Goal: Task Accomplishment & Management: Manage account settings

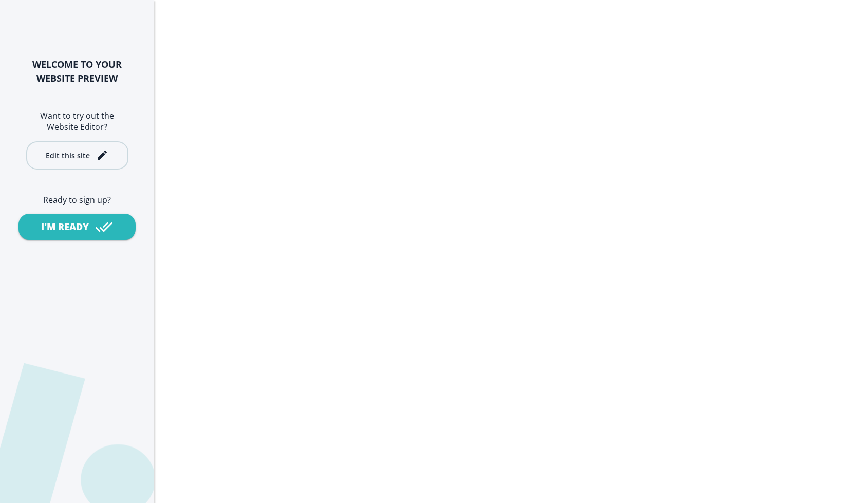
click at [89, 154] on div "Edit this site" at bounding box center [77, 155] width 63 height 12
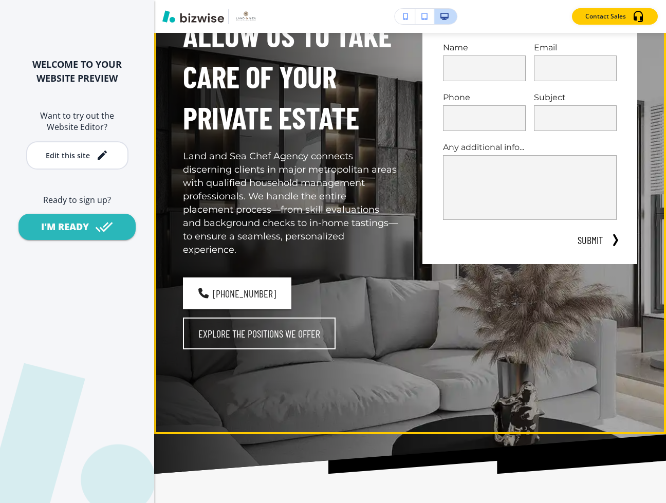
scroll to position [181, 0]
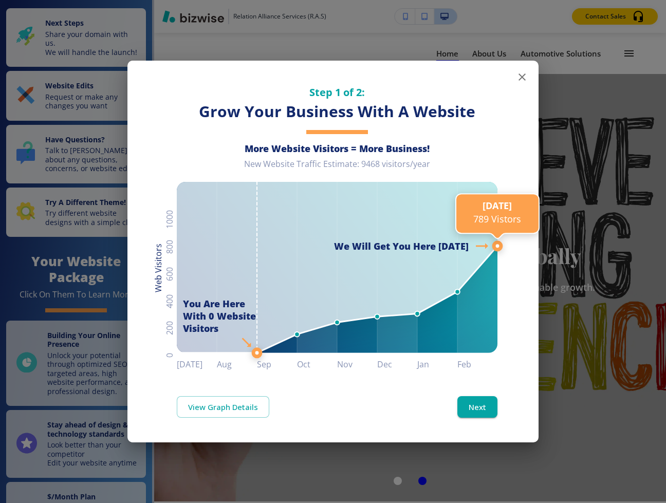
click at [515, 82] on button "button" at bounding box center [522, 77] width 21 height 21
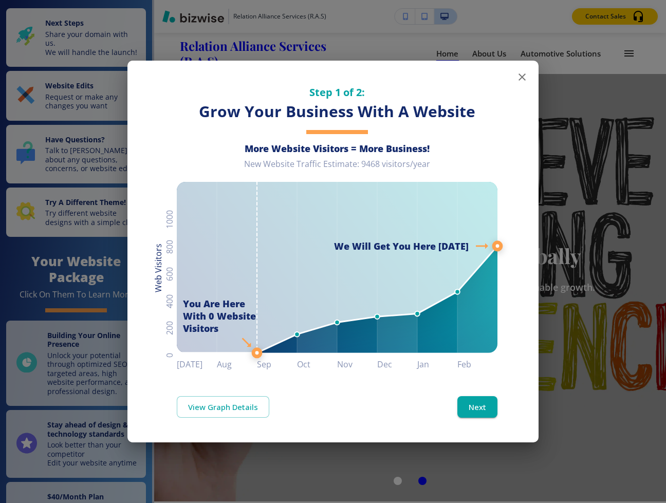
click at [531, 81] on div "Step 1 of 2: Grow Your Business With A Website More Website Visitors = More Bus…" at bounding box center [332, 216] width 411 height 311
click at [524, 76] on icon "button" at bounding box center [521, 76] width 7 height 7
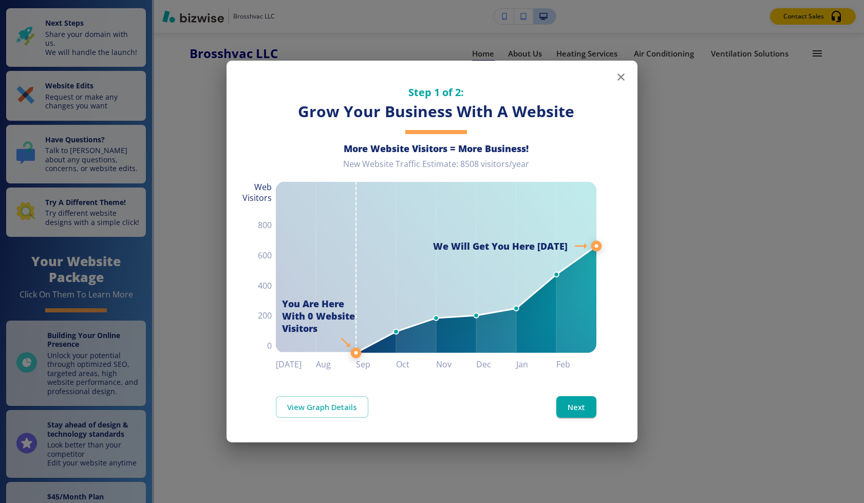
click at [621, 73] on icon "button" at bounding box center [621, 77] width 12 height 12
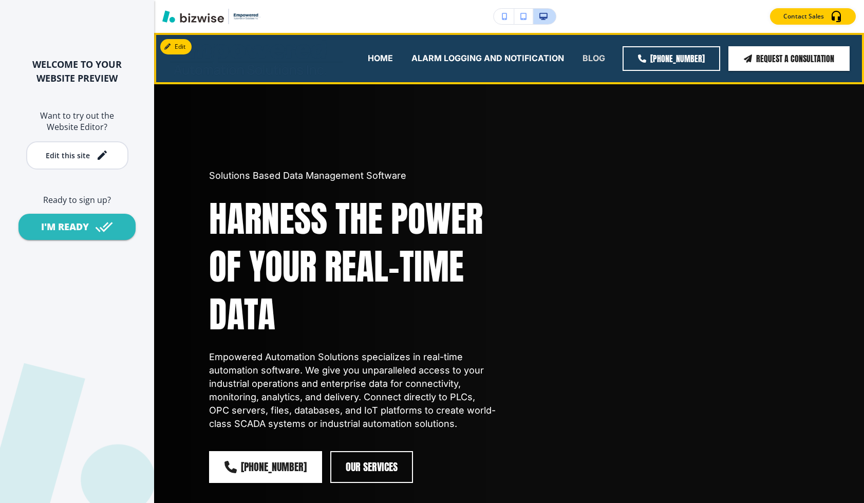
click at [589, 59] on p "BLOG" at bounding box center [594, 58] width 23 height 12
click at [589, 62] on p "BLOG" at bounding box center [594, 58] width 23 height 12
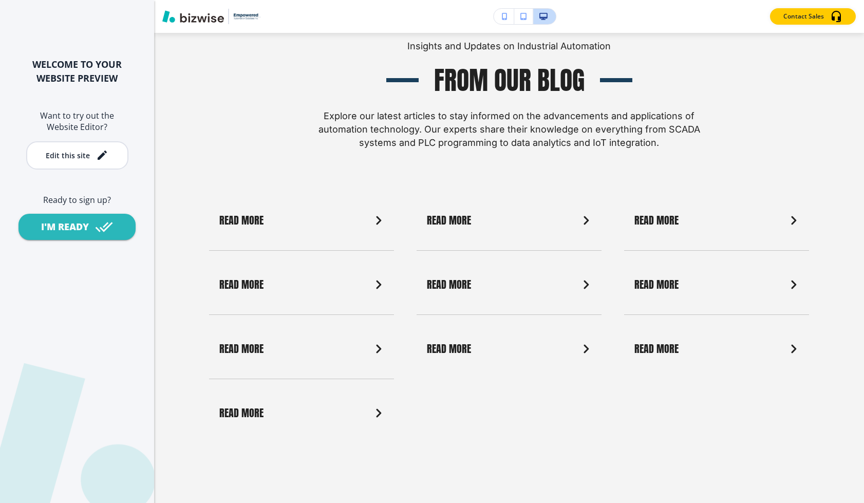
scroll to position [3557, 0]
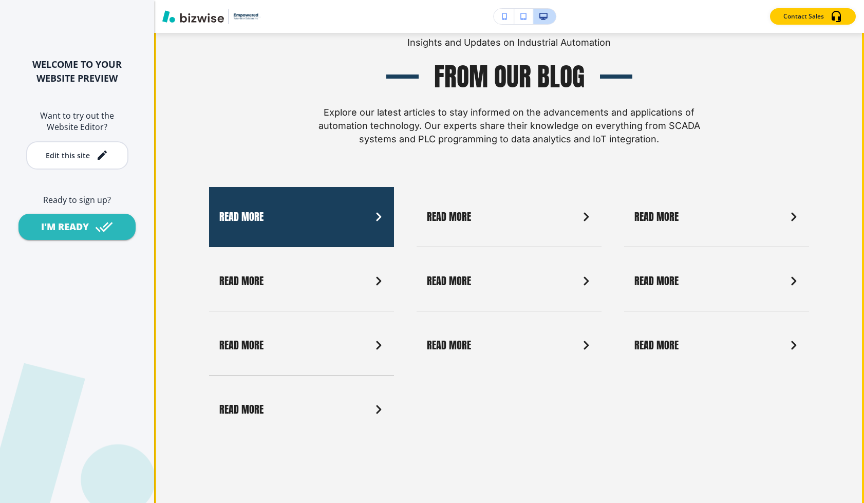
click at [316, 200] on link "Read More" at bounding box center [301, 217] width 185 height 60
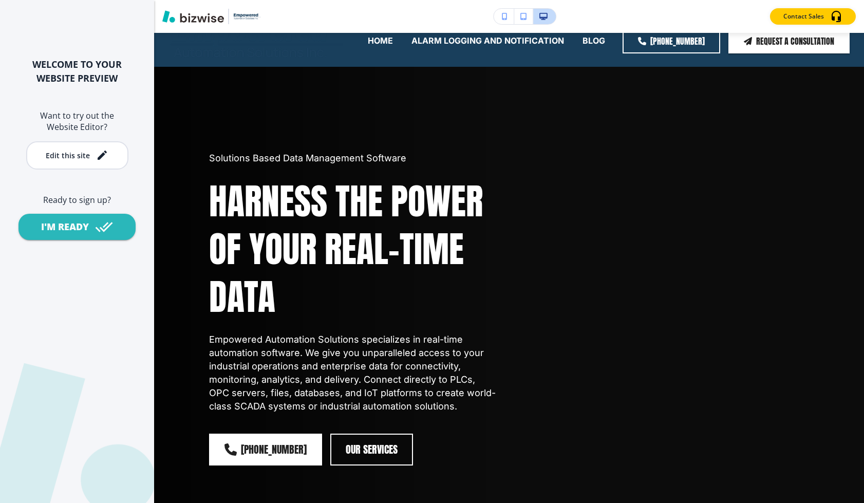
scroll to position [0, 0]
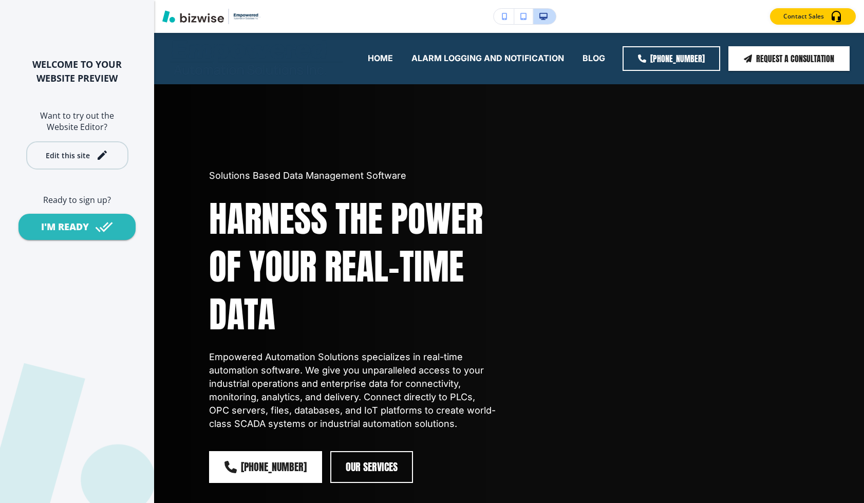
click at [94, 168] on button "Edit this site" at bounding box center [77, 155] width 102 height 28
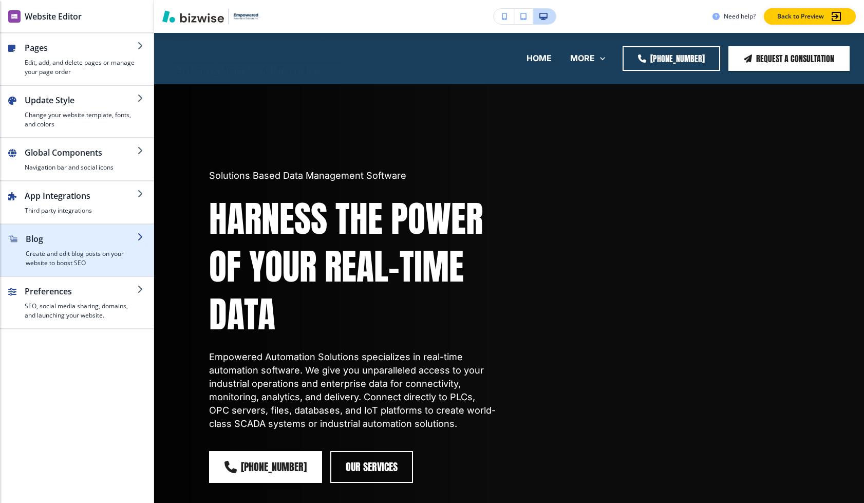
click at [81, 248] on div "button" at bounding box center [81, 247] width 111 height 4
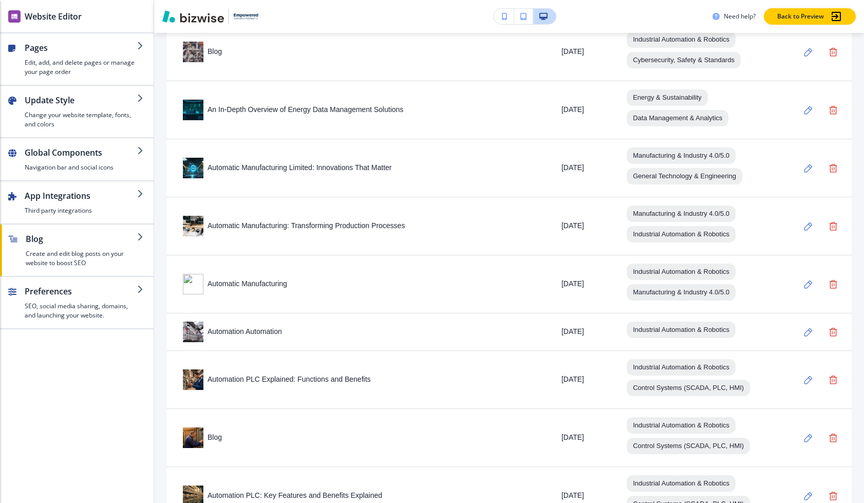
scroll to position [934, 0]
click at [280, 174] on div "Automatic Manufacturing Limited: Innovations That Matter" at bounding box center [345, 166] width 325 height 21
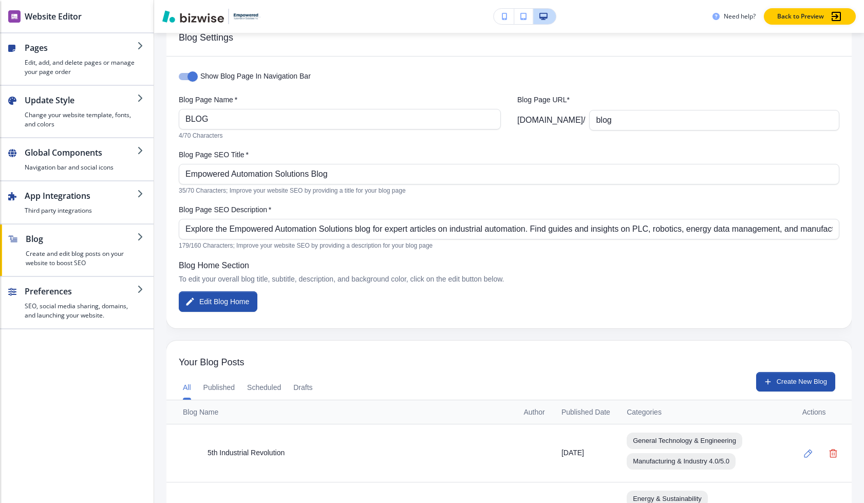
scroll to position [0, 0]
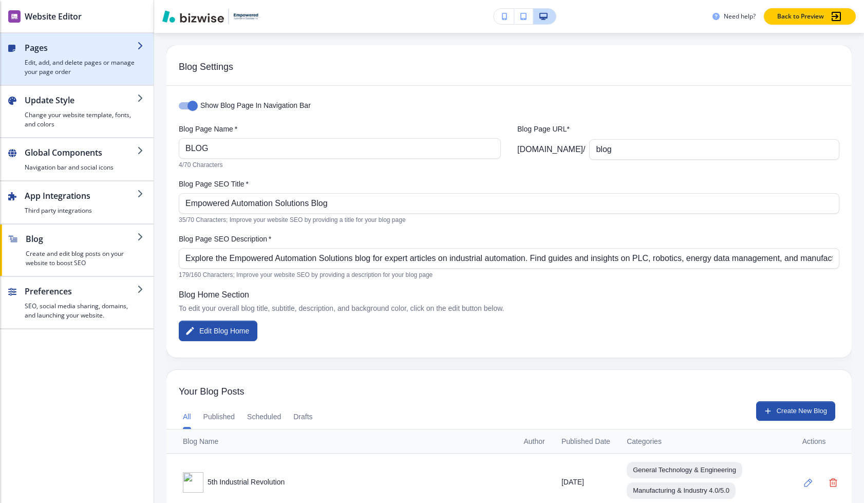
click at [90, 57] on div "button" at bounding box center [81, 56] width 113 height 4
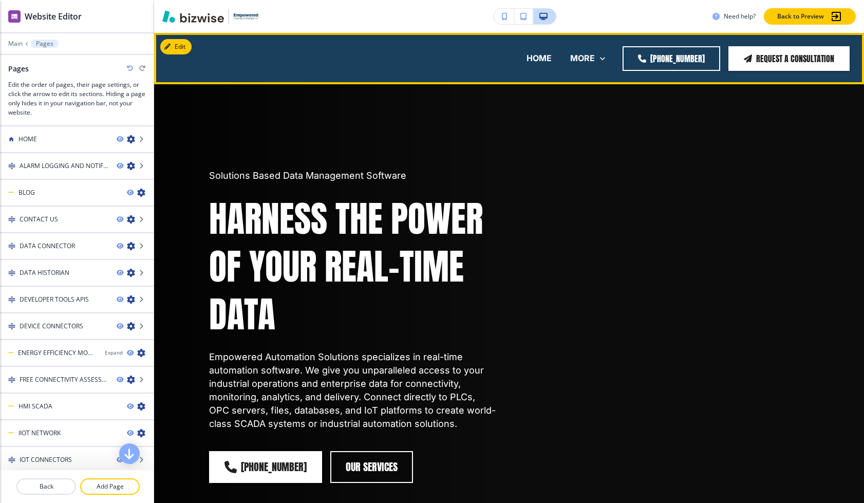
click at [449, 94] on p "ALARM LOGGING AND NOTIFICATION" at bounding box center [434, 100] width 153 height 12
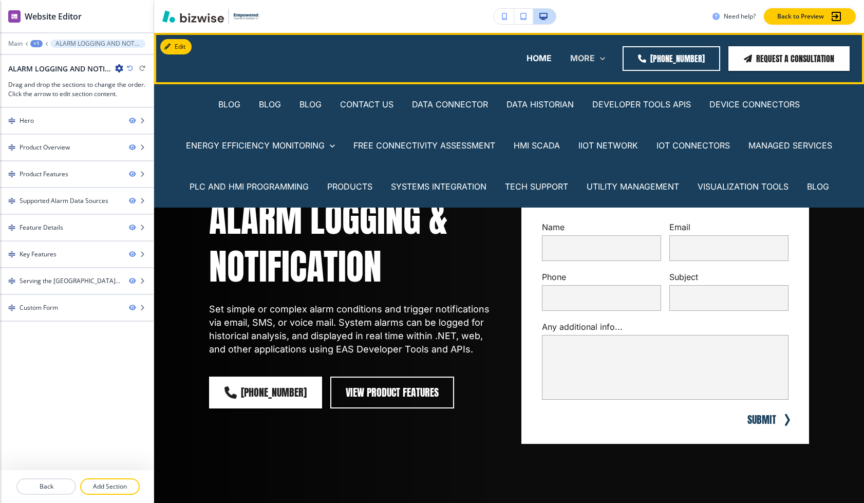
click at [589, 60] on p "MORE" at bounding box center [582, 58] width 25 height 12
click at [317, 104] on p "BLOG" at bounding box center [311, 105] width 22 height 12
click at [270, 107] on p "BLOG" at bounding box center [270, 105] width 22 height 12
click at [234, 103] on p "BLOG" at bounding box center [229, 105] width 22 height 12
click at [589, 187] on p "BLOG" at bounding box center [818, 187] width 22 height 12
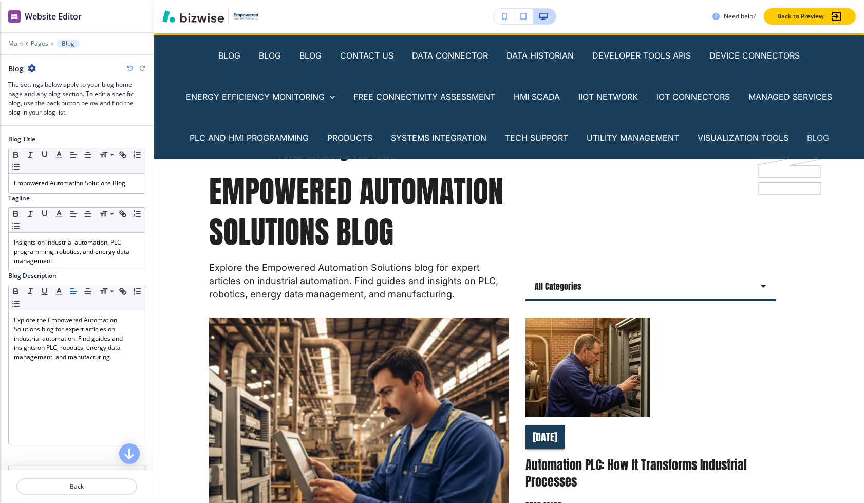
scroll to position [51, 0]
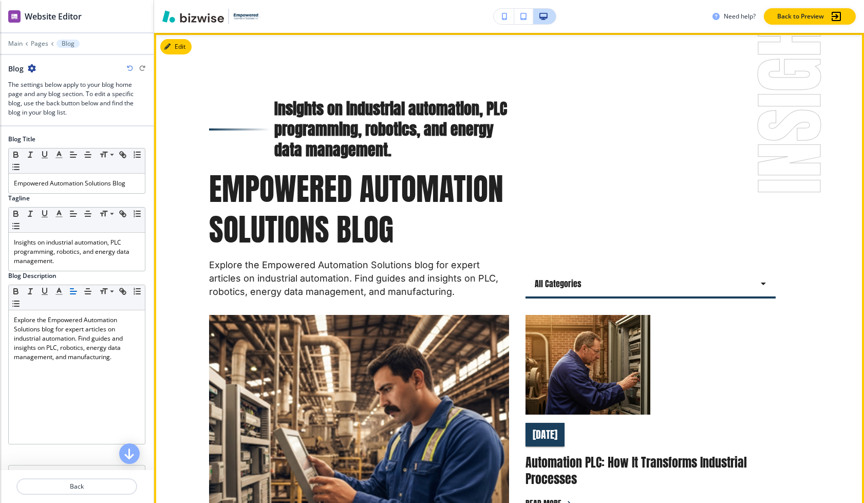
click at [589, 235] on div "All Categories all Select Category" at bounding box center [651, 199] width 250 height 200
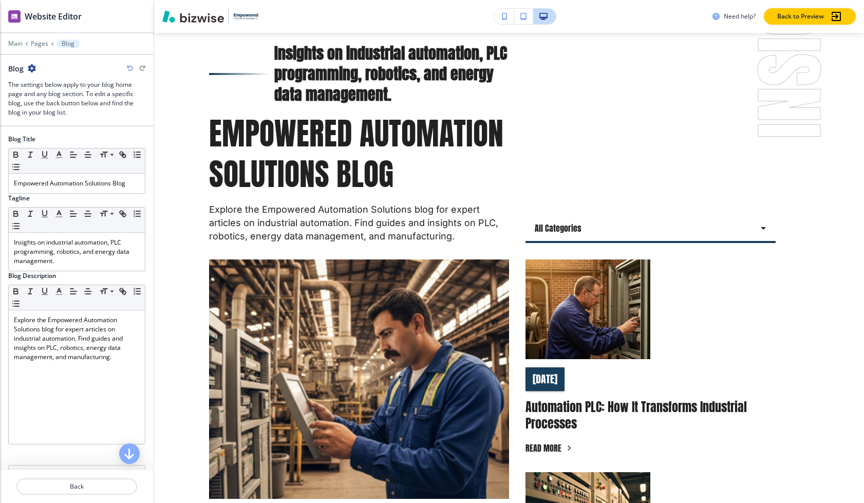
scroll to position [0, 0]
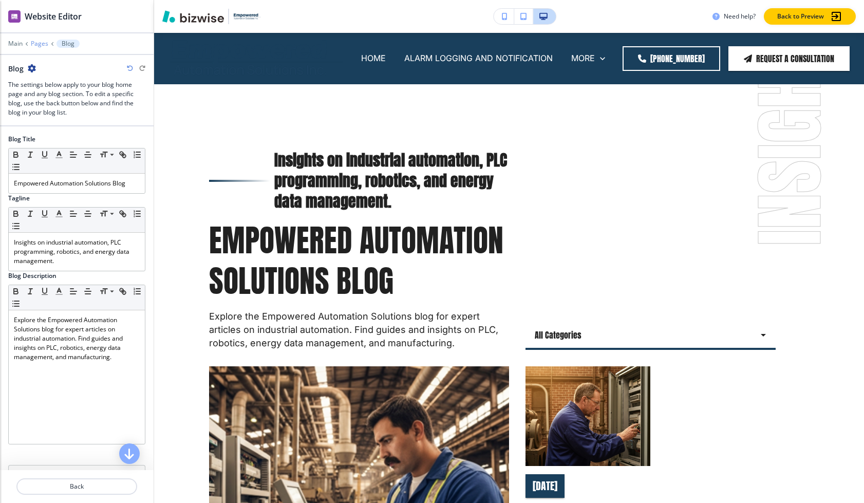
click at [43, 44] on p "Pages" at bounding box center [39, 43] width 17 height 7
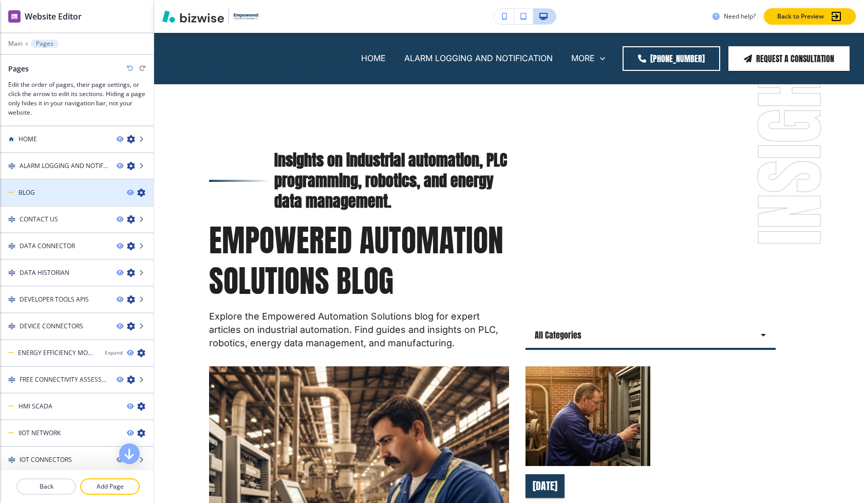
scroll to position [2, 0]
click at [91, 189] on div "BLOG" at bounding box center [59, 191] width 119 height 9
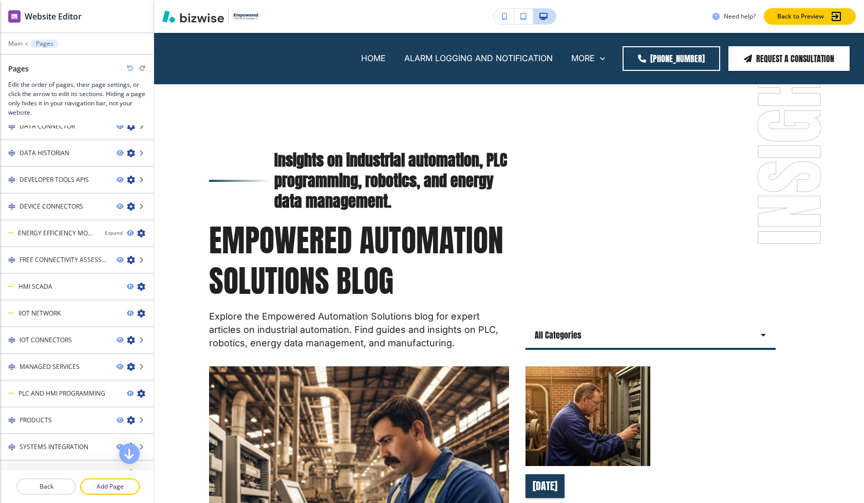
scroll to position [12, 0]
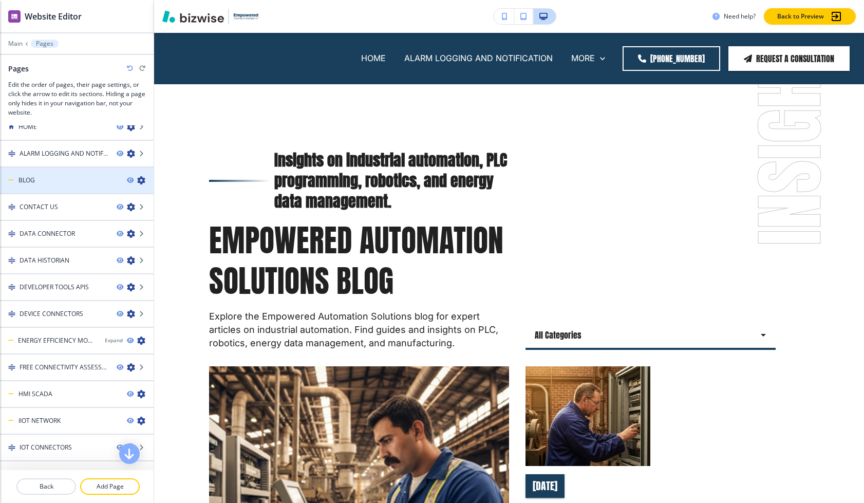
click at [140, 178] on icon "button" at bounding box center [141, 180] width 8 height 8
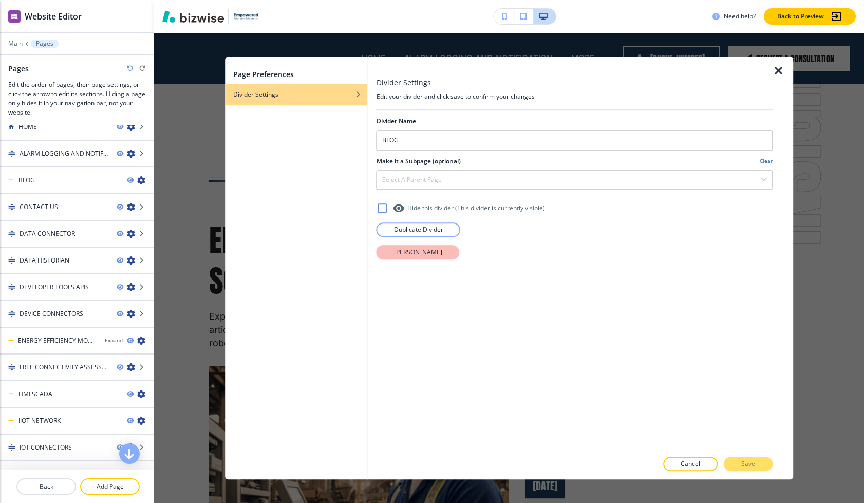
click at [421, 253] on p "Delete Divider" at bounding box center [418, 252] width 48 height 9
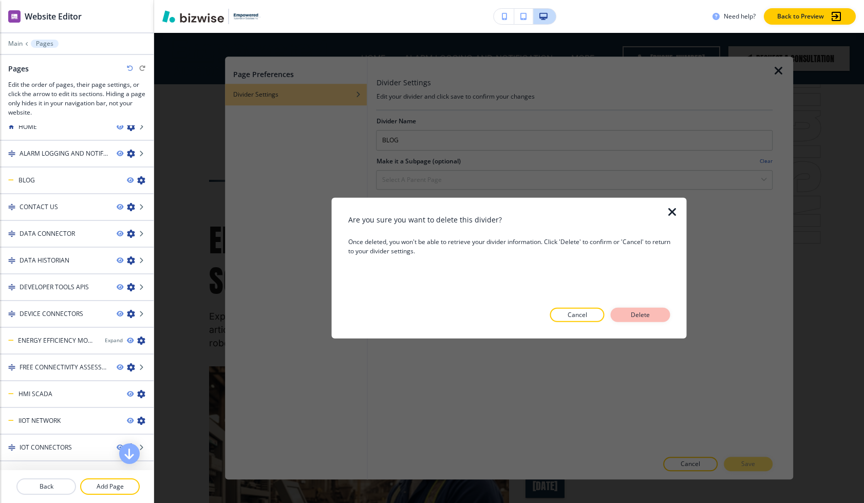
click at [589, 315] on button "Delete" at bounding box center [641, 315] width 60 height 14
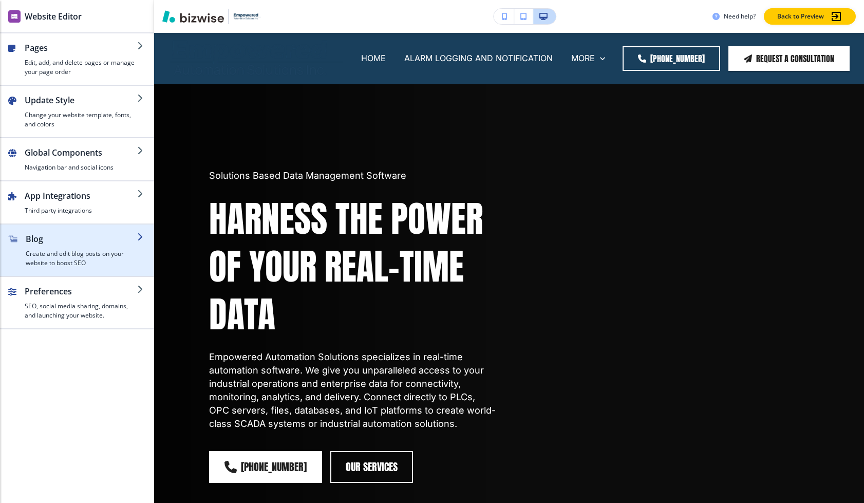
click at [86, 253] on h4 "Create and edit blog posts on your website to boost SEO" at bounding box center [81, 258] width 111 height 18
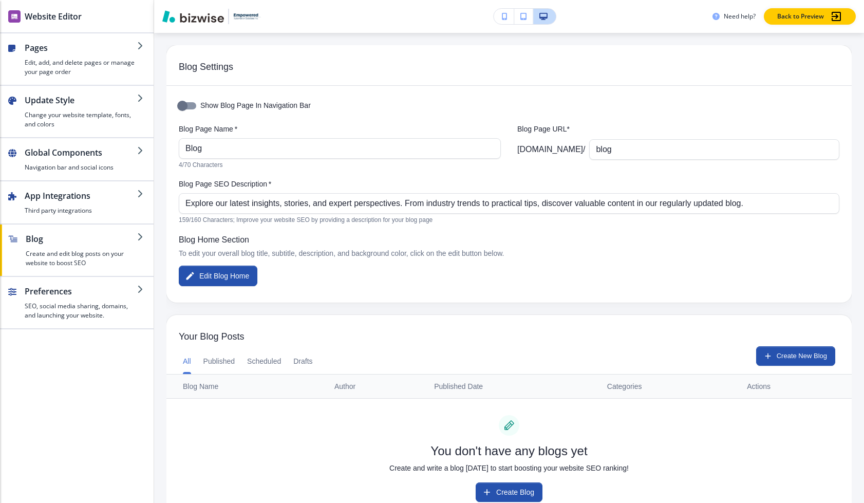
scroll to position [1, 0]
click at [185, 102] on input "Show Blog Page In Navigation Bar" at bounding box center [182, 105] width 59 height 20
checkbox input "true"
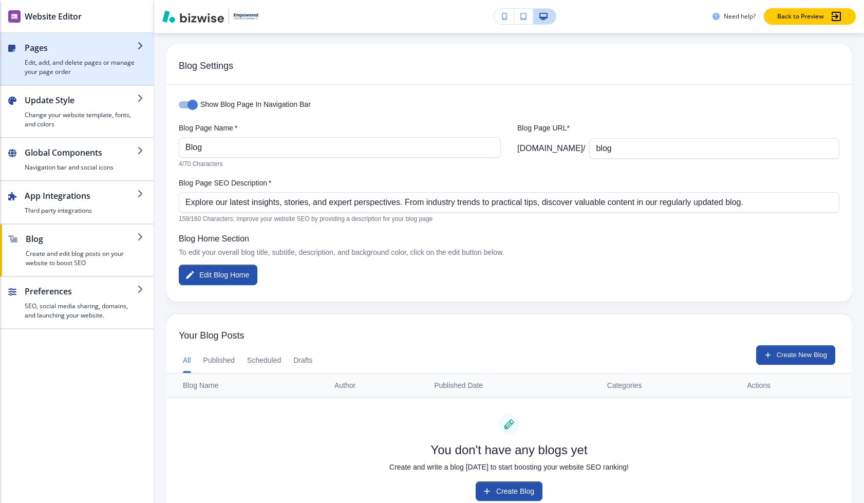
click at [118, 49] on h2 "Pages" at bounding box center [81, 48] width 113 height 12
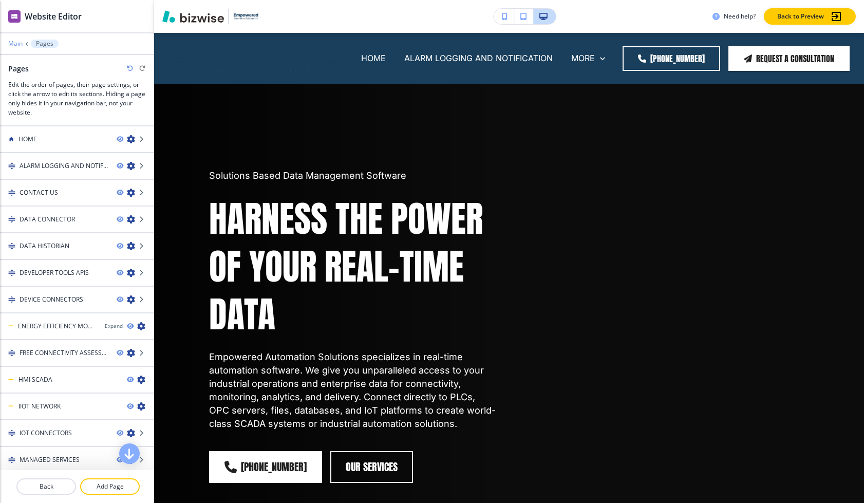
click at [17, 44] on p "Main" at bounding box center [15, 43] width 14 height 7
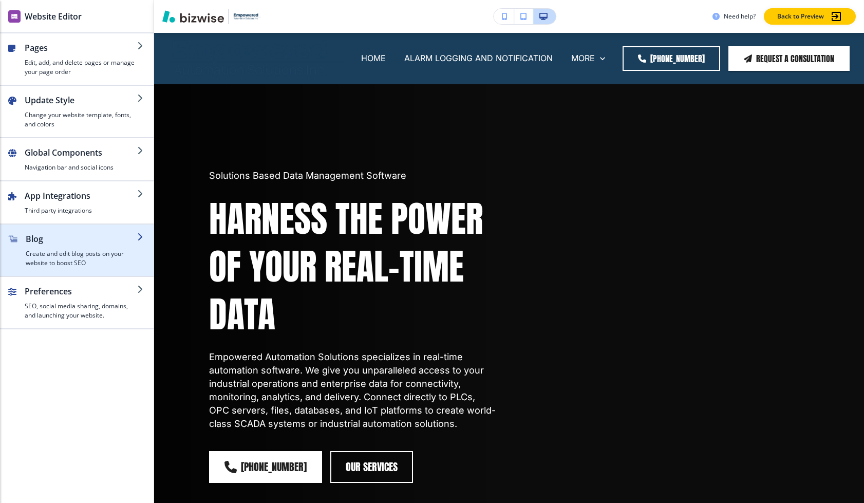
click at [81, 257] on h4 "Create and edit blog posts on your website to boost SEO" at bounding box center [81, 258] width 111 height 18
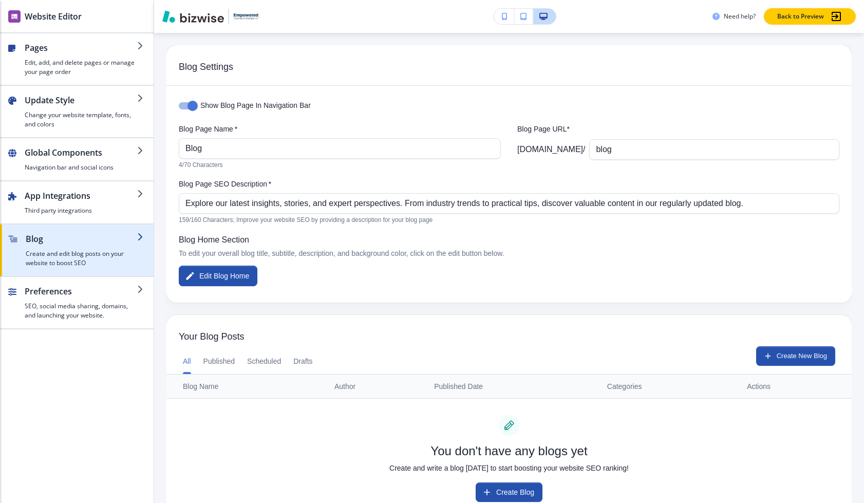
click at [92, 239] on h2 "Blog" at bounding box center [81, 239] width 111 height 12
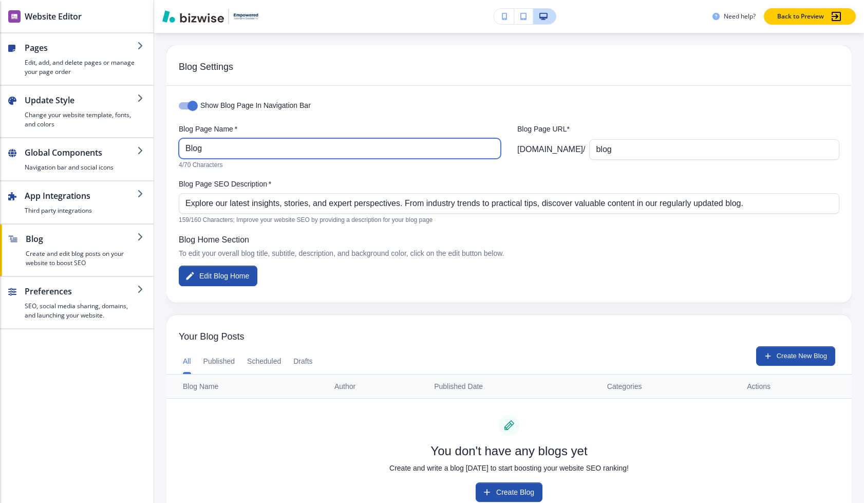
click at [204, 145] on input "Blog" at bounding box center [339, 149] width 309 height 20
type input "BLOG"
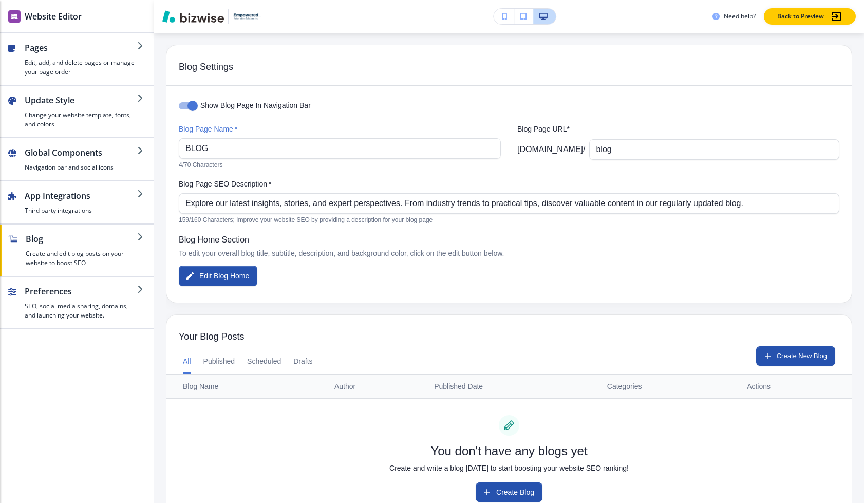
click at [267, 63] on span "Blog Settings" at bounding box center [509, 67] width 661 height 11
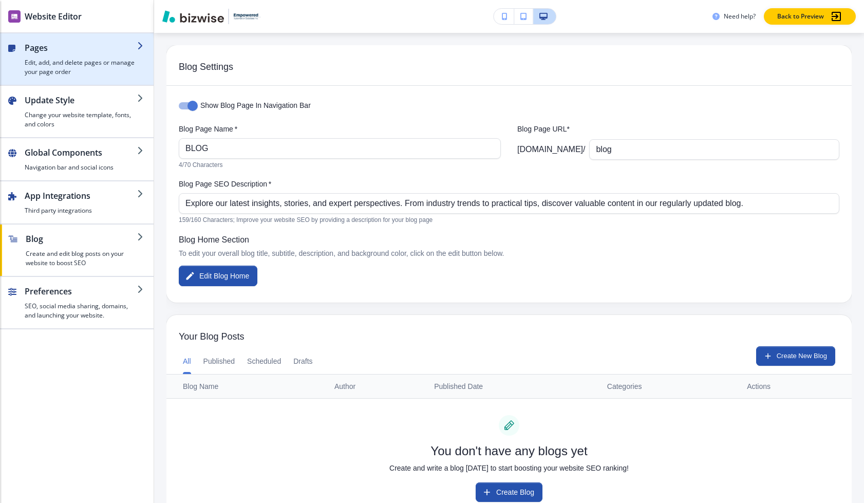
click at [54, 60] on h4 "Edit, add, and delete pages or manage your page order" at bounding box center [81, 67] width 113 height 18
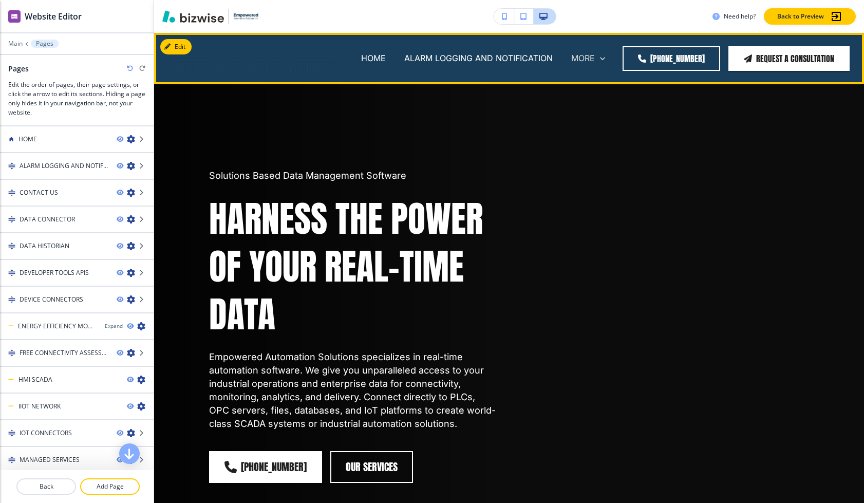
click at [589, 55] on p "MORE" at bounding box center [583, 58] width 24 height 12
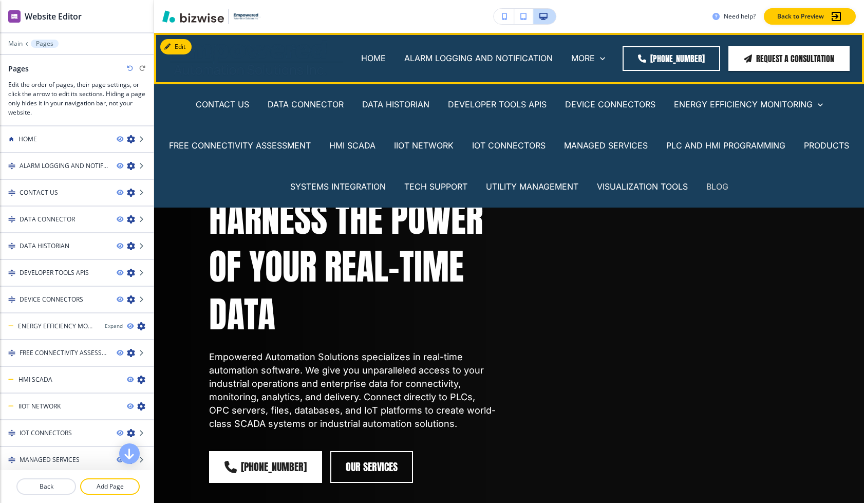
click at [589, 185] on p "BLOG" at bounding box center [717, 187] width 22 height 12
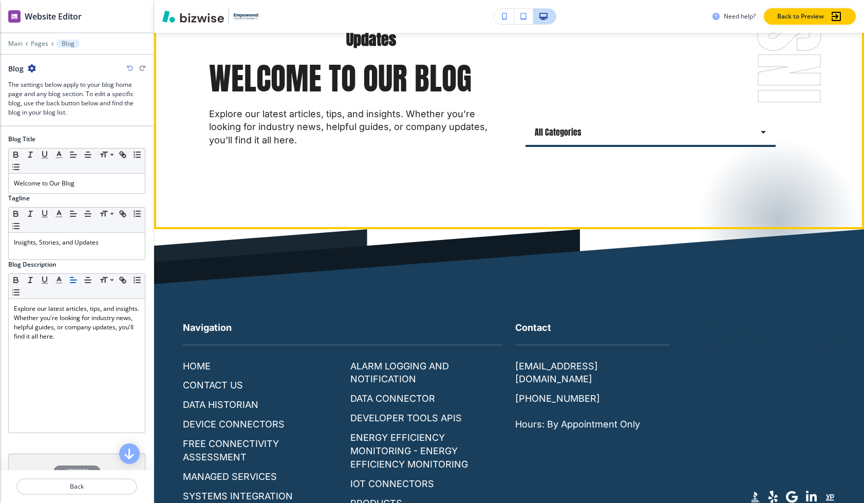
scroll to position [224, 0]
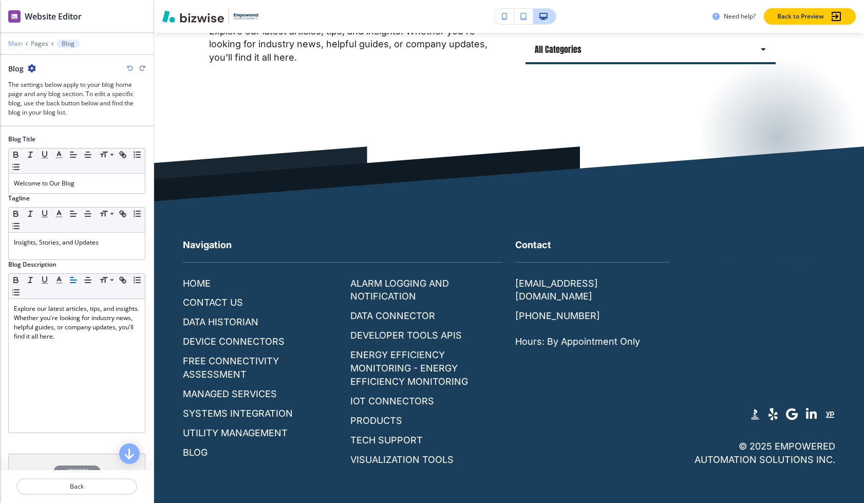
click at [19, 44] on p "Main" at bounding box center [15, 43] width 14 height 7
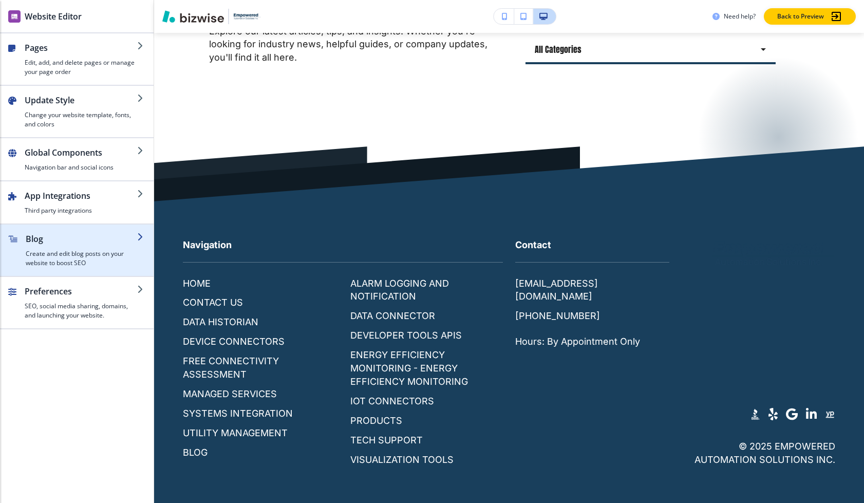
click at [92, 246] on div "button" at bounding box center [81, 247] width 111 height 4
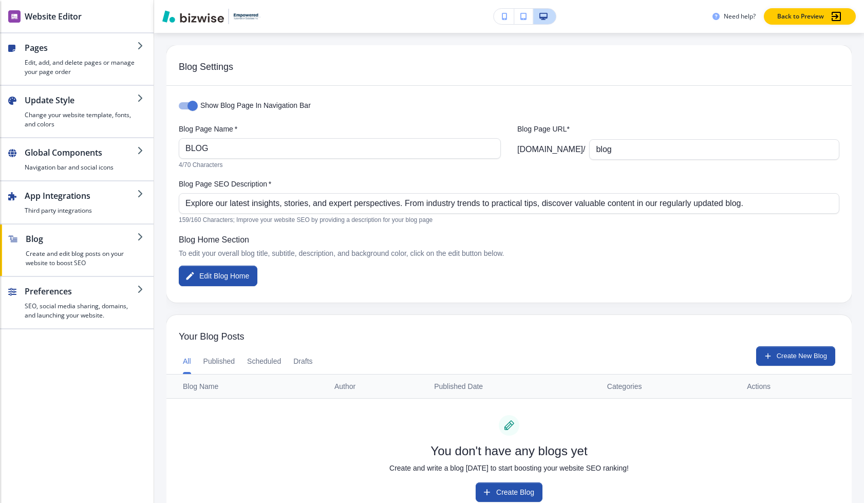
scroll to position [28, 0]
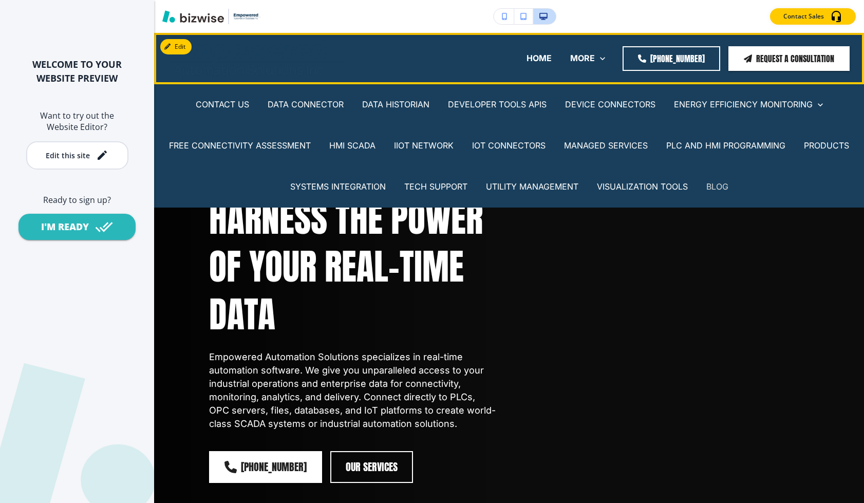
click at [719, 188] on p "BLOG" at bounding box center [717, 187] width 22 height 12
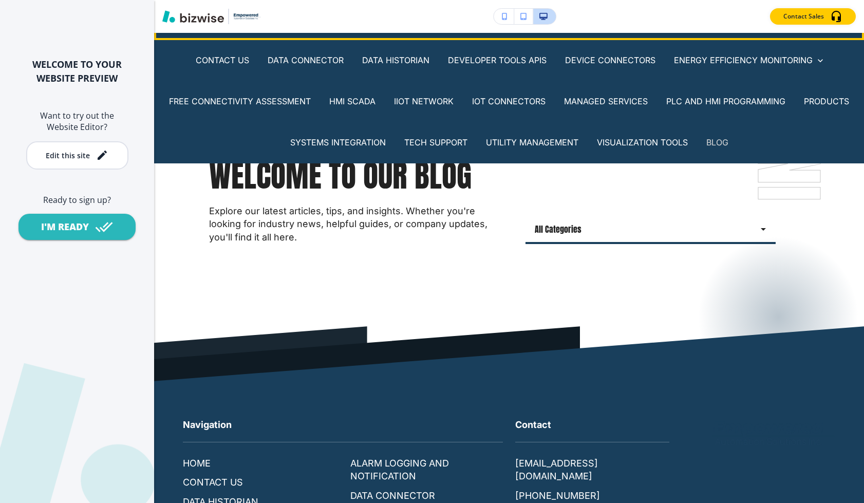
scroll to position [51, 0]
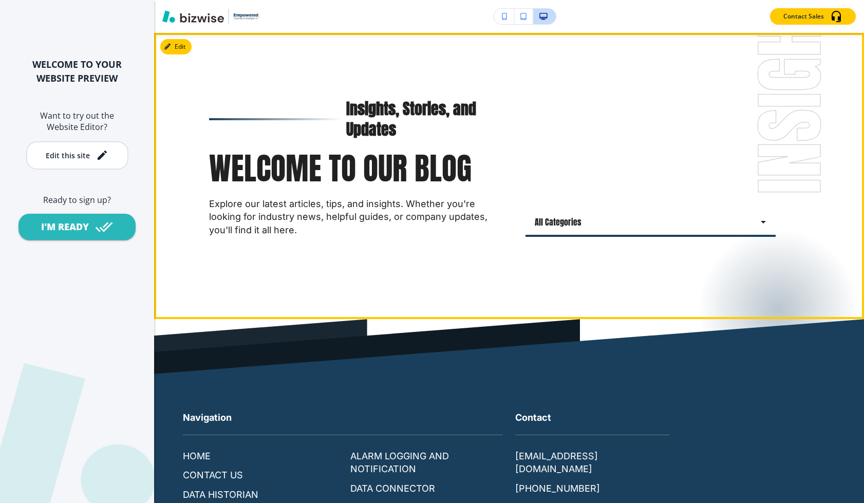
click at [690, 0] on body "WELCOME TO YOUR WEBSITE PREVIEW Want to try out the Website Editor? Edit this s…" at bounding box center [432, 0] width 864 height 0
click at [676, 238] on li "All Categories" at bounding box center [651, 248] width 250 height 23
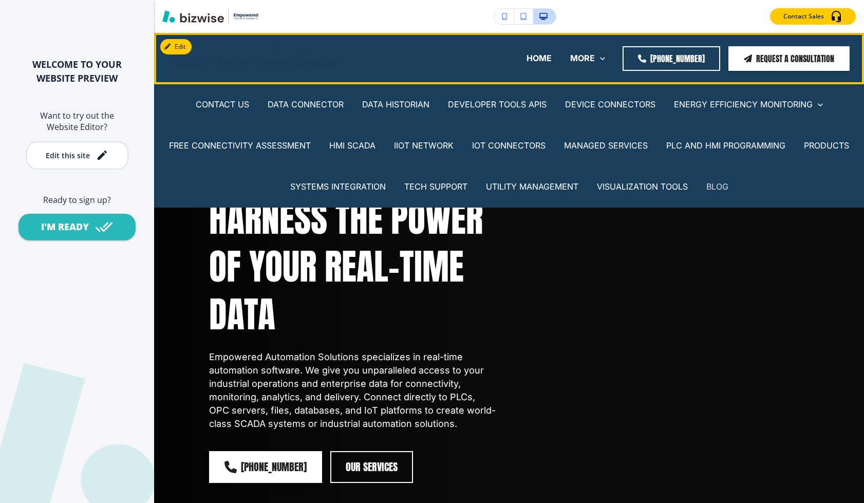
click at [727, 187] on p "BLOG" at bounding box center [717, 187] width 22 height 12
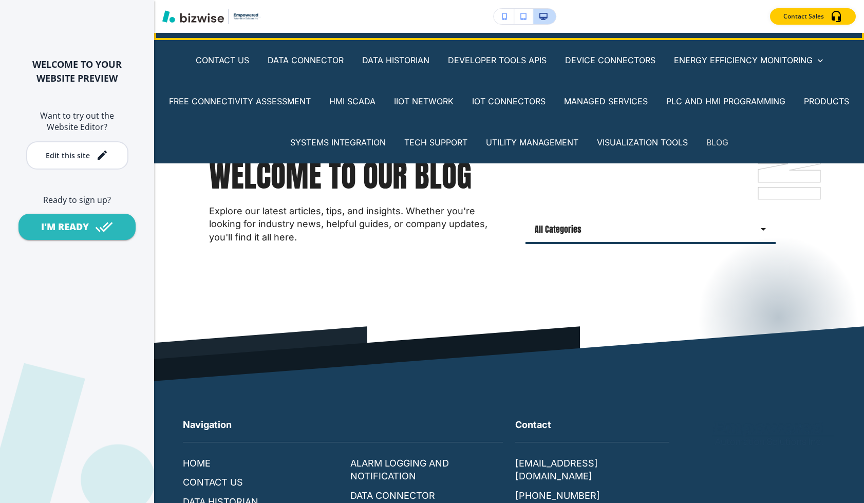
scroll to position [51, 0]
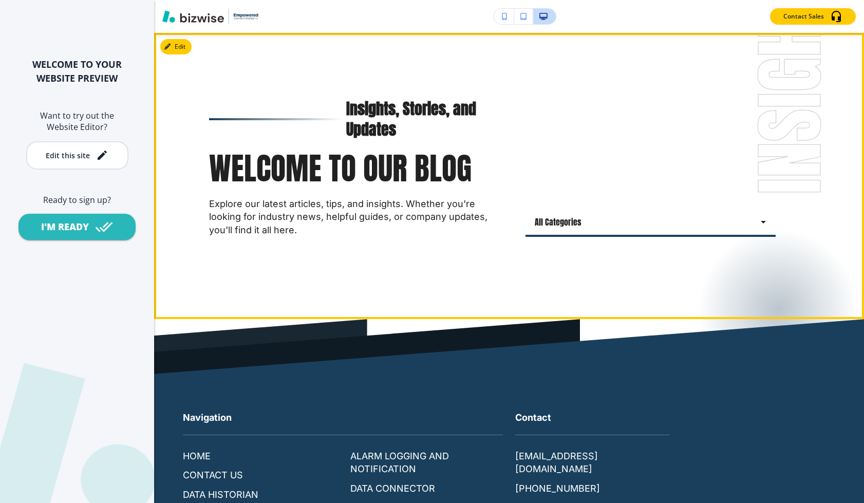
click at [663, 0] on body "WELCOME TO YOUR WEBSITE PREVIEW Want to try out the Website Editor? Edit this s…" at bounding box center [432, 0] width 864 height 0
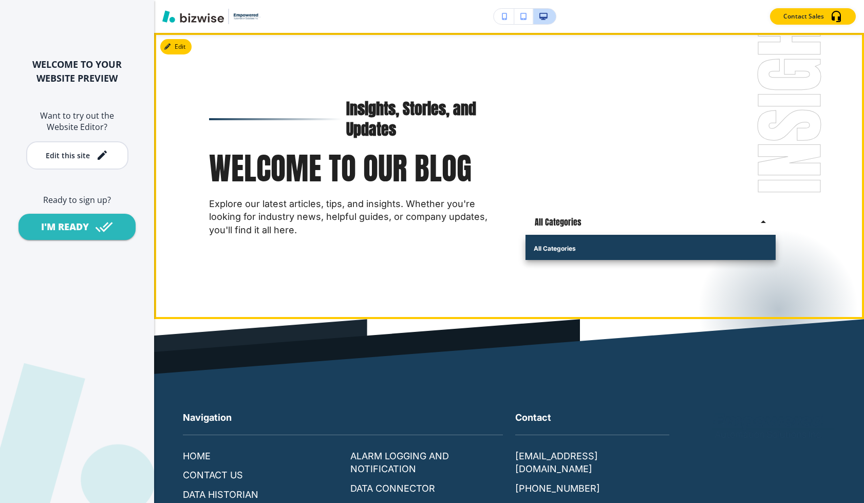
click at [663, 221] on div at bounding box center [432, 251] width 864 height 503
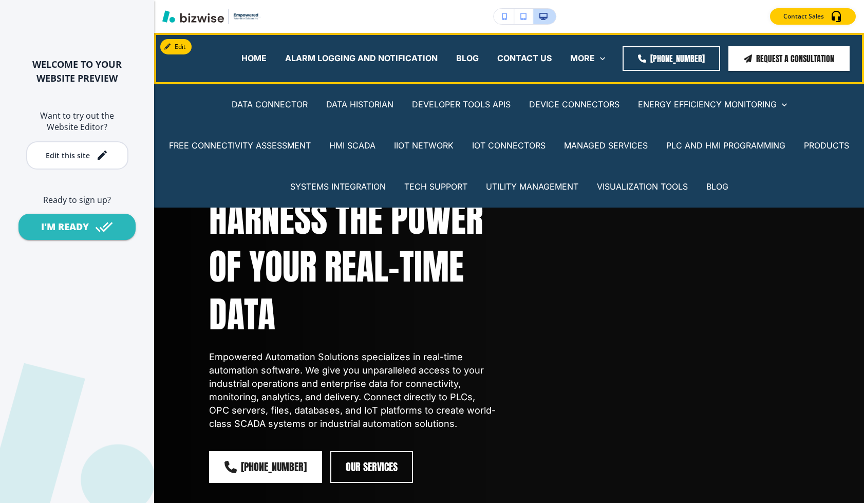
click at [576, 62] on div "MORE DATA CONNECTOR DATA HISTORIAN DEVELOPER TOOLS APIS DEVICE CONNECTORS ENERG…" at bounding box center [587, 58] width 53 height 12
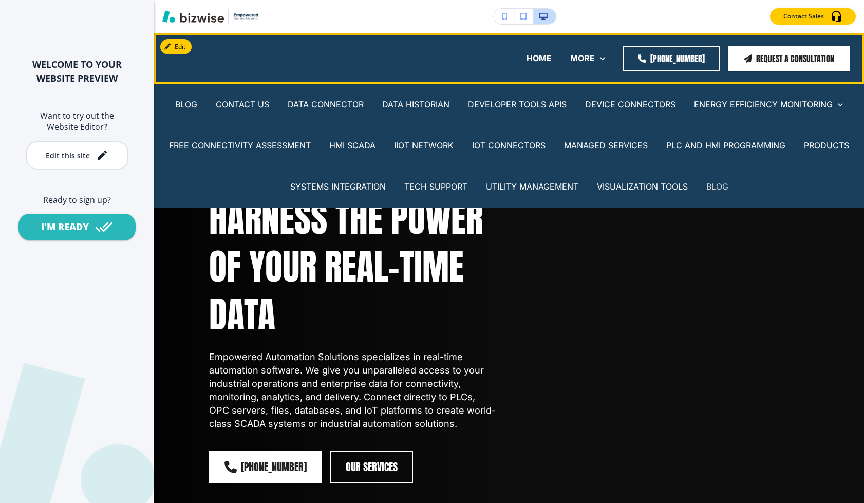
click at [713, 185] on p "BLOG" at bounding box center [717, 187] width 22 height 12
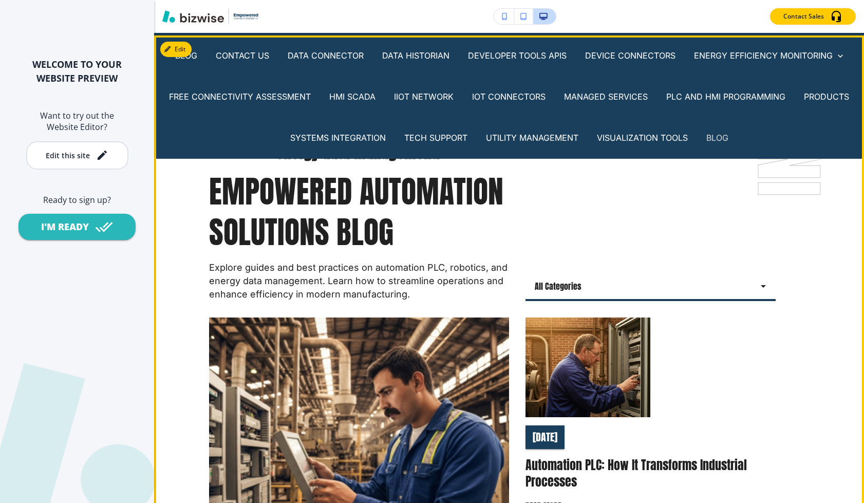
scroll to position [51, 0]
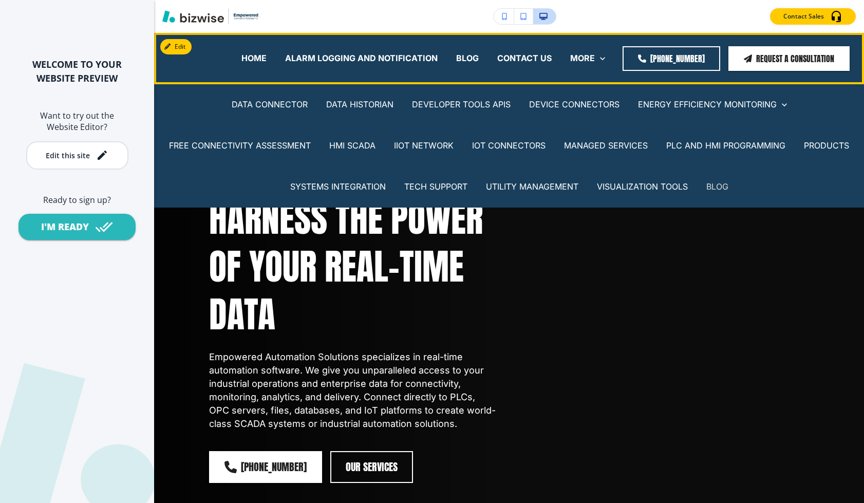
click at [716, 187] on p "BLOG" at bounding box center [717, 187] width 22 height 12
click at [479, 57] on p "BLOG" at bounding box center [467, 58] width 23 height 12
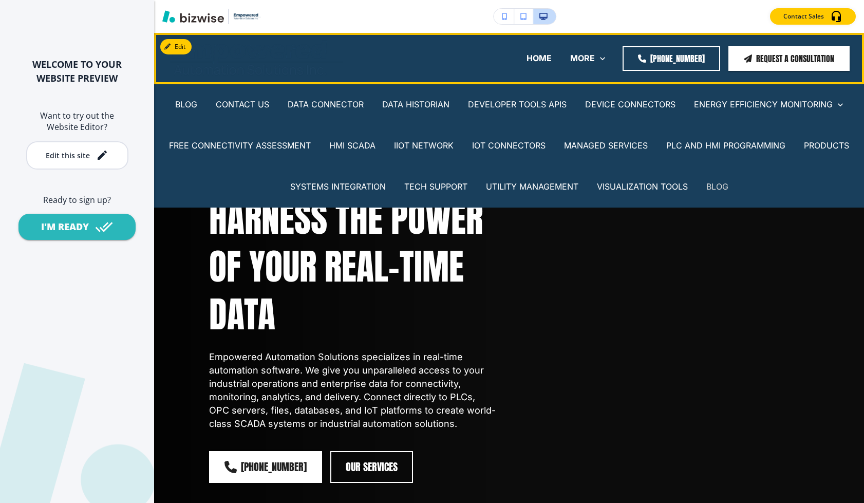
click at [716, 187] on p "BLOG" at bounding box center [717, 187] width 22 height 12
click at [715, 187] on p "BLOG" at bounding box center [717, 187] width 22 height 12
click at [194, 105] on p "BLOG" at bounding box center [186, 105] width 22 height 12
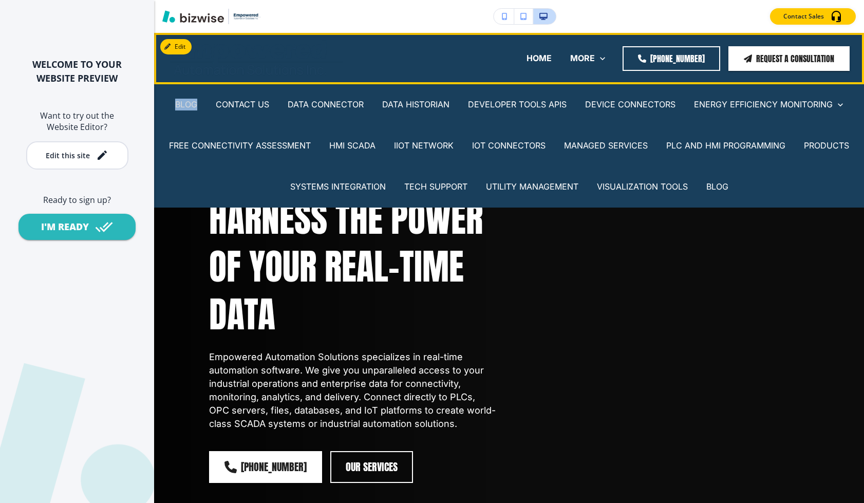
click at [194, 105] on p "BLOG" at bounding box center [186, 105] width 22 height 12
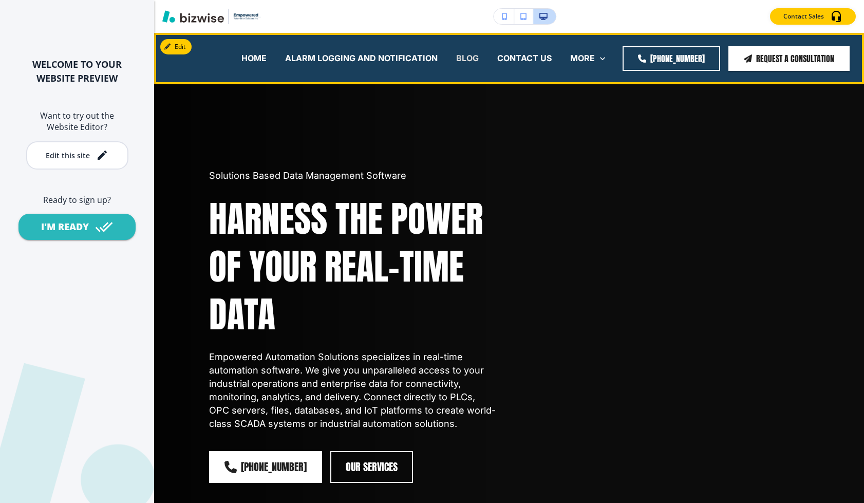
click at [479, 55] on p "BLOG" at bounding box center [467, 58] width 23 height 12
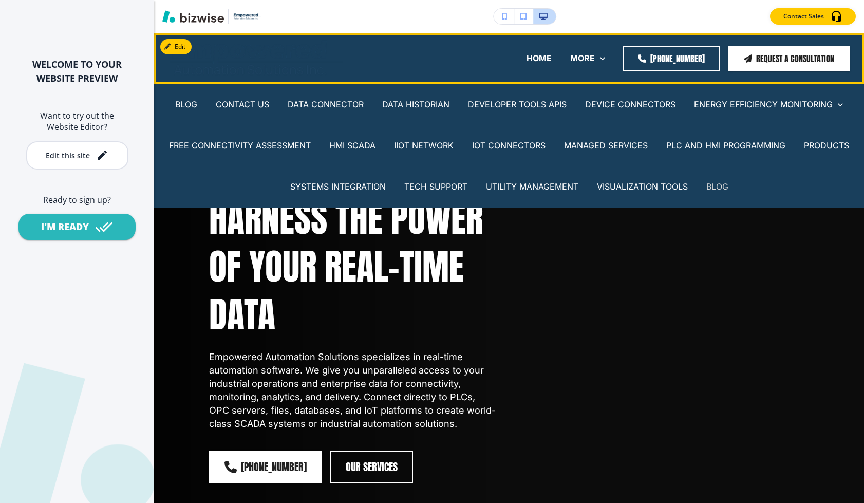
click at [724, 183] on p "BLOG" at bounding box center [717, 187] width 22 height 12
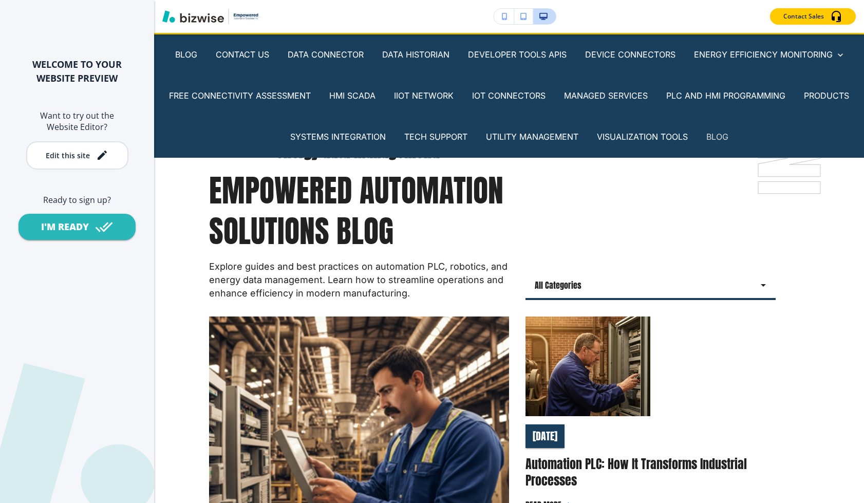
scroll to position [51, 0]
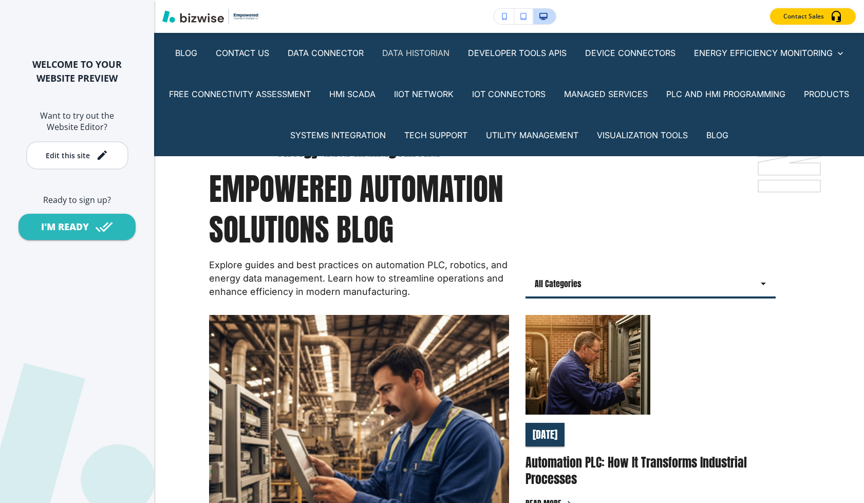
click at [418, 49] on p "DATA HISTORIAN" at bounding box center [415, 53] width 67 height 12
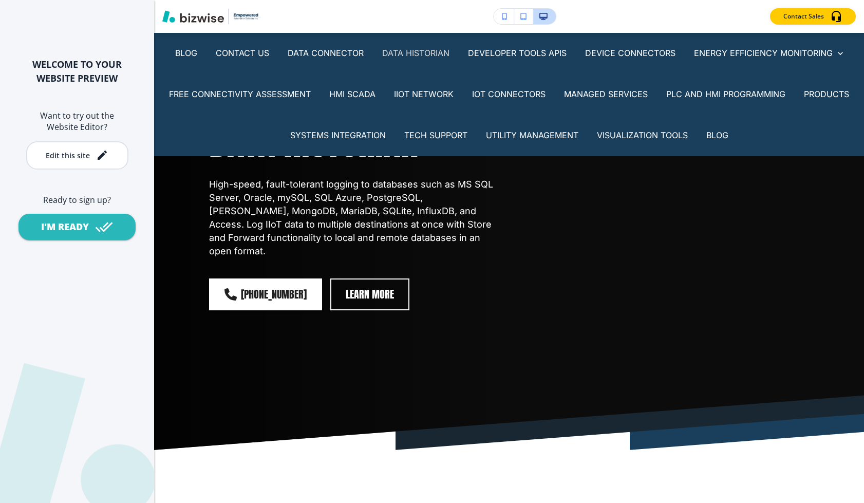
scroll to position [0, 0]
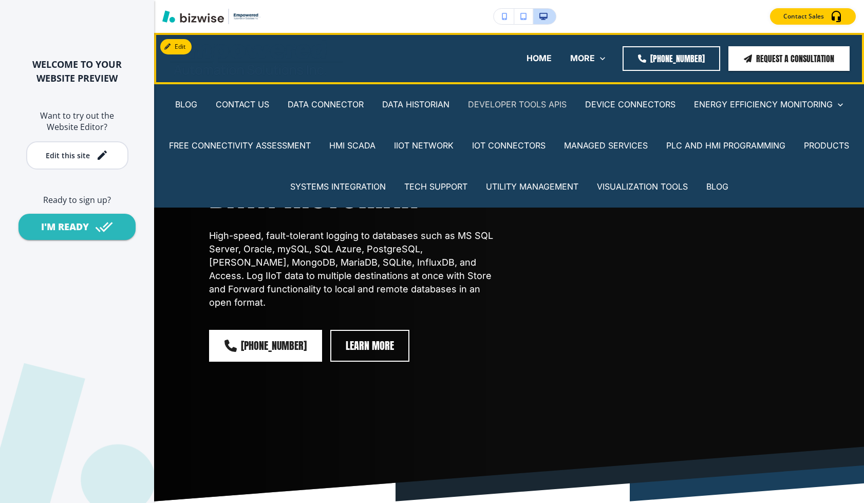
click at [511, 106] on p "DEVELOPER TOOLS APIS" at bounding box center [517, 105] width 99 height 12
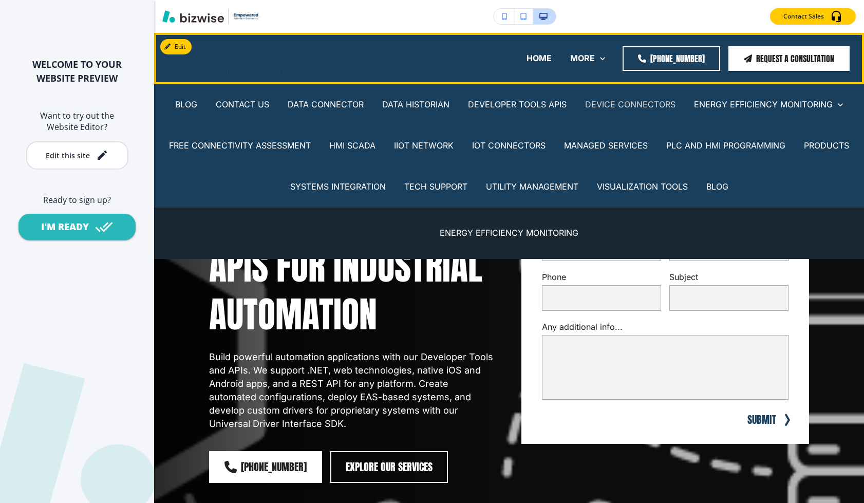
click at [672, 106] on p "DEVICE CONNECTORS" at bounding box center [630, 105] width 90 height 12
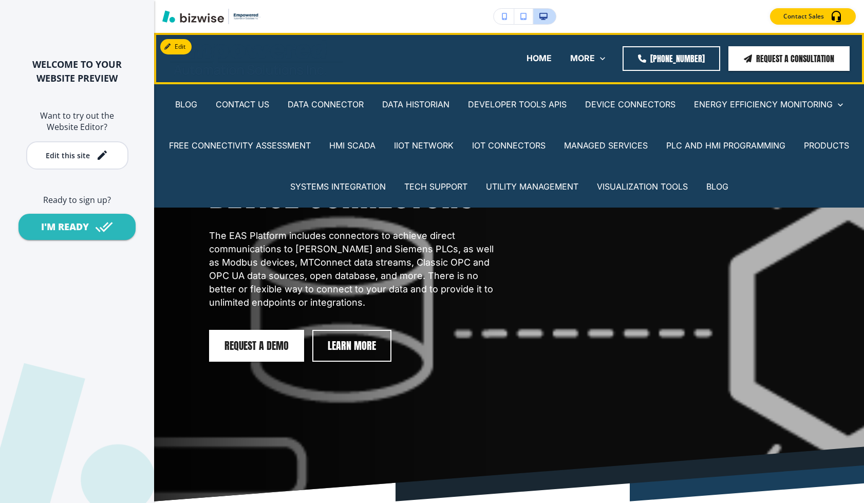
click at [629, 152] on div "MANAGED SERVICES" at bounding box center [606, 145] width 102 height 41
click at [717, 142] on p "PLC AND HMI PROGRAMMING" at bounding box center [725, 146] width 119 height 12
click at [823, 145] on p "PRODUCTS" at bounding box center [826, 146] width 45 height 12
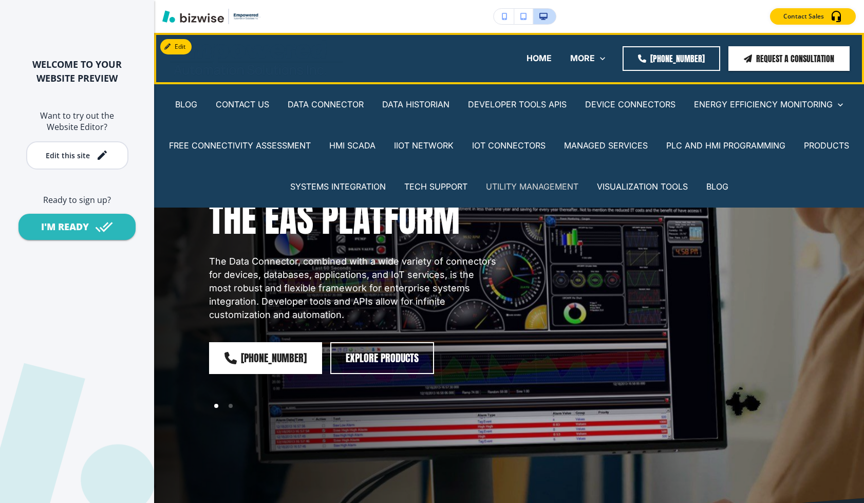
click at [550, 184] on p "UTILITY MANAGEMENT" at bounding box center [532, 187] width 92 height 12
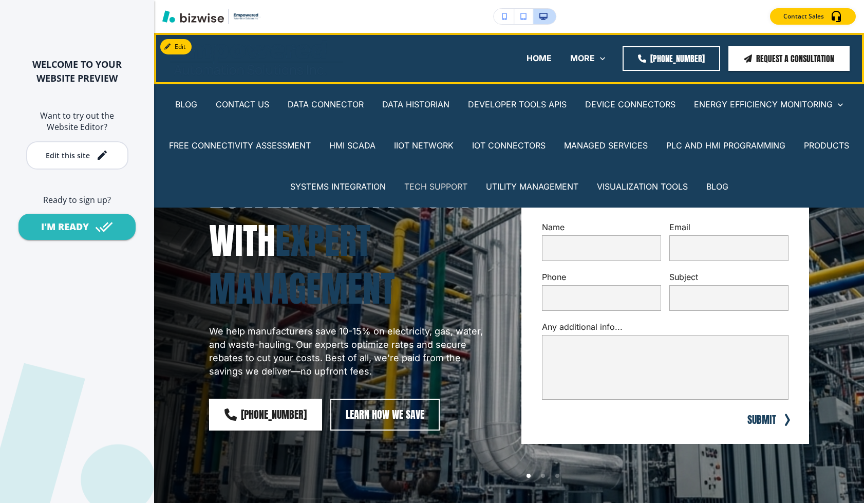
click at [426, 188] on p "TECH SUPPORT" at bounding box center [435, 187] width 63 height 12
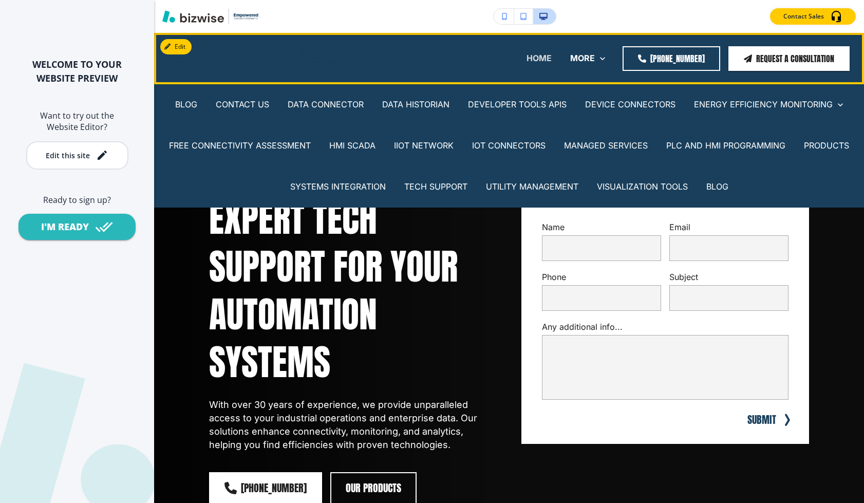
click at [527, 54] on p "HOME" at bounding box center [539, 58] width 25 height 12
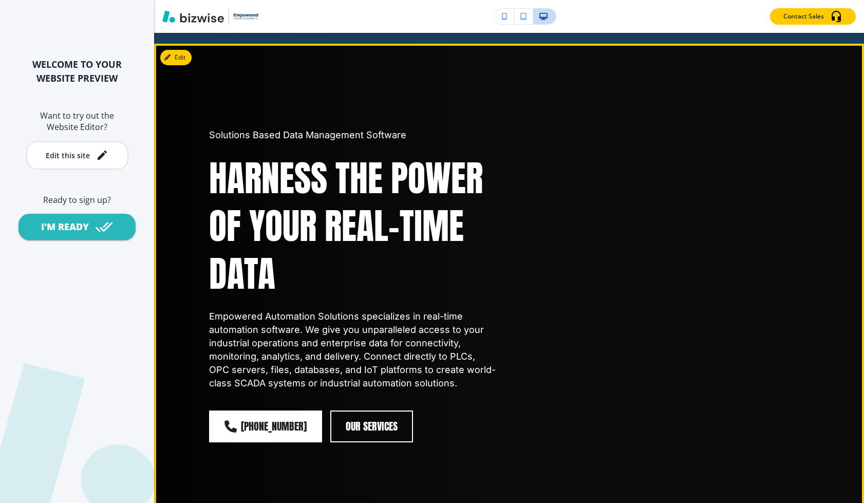
scroll to position [5, 0]
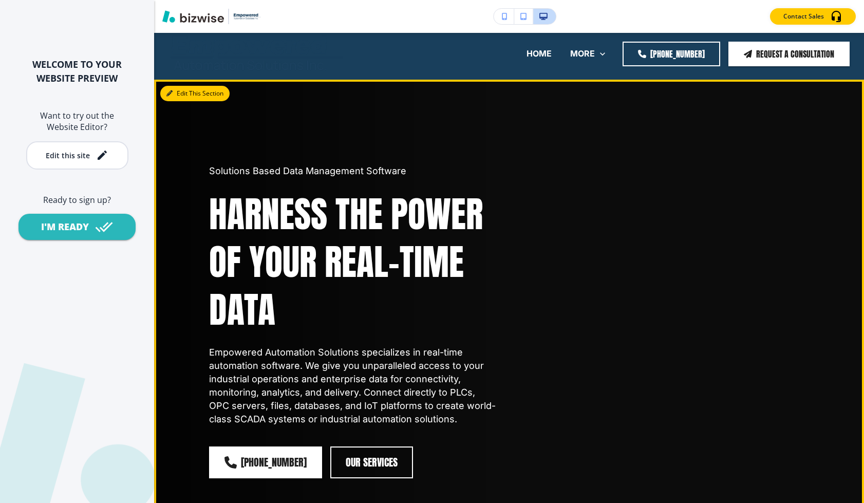
click at [176, 96] on button "Edit This Section" at bounding box center [194, 93] width 69 height 15
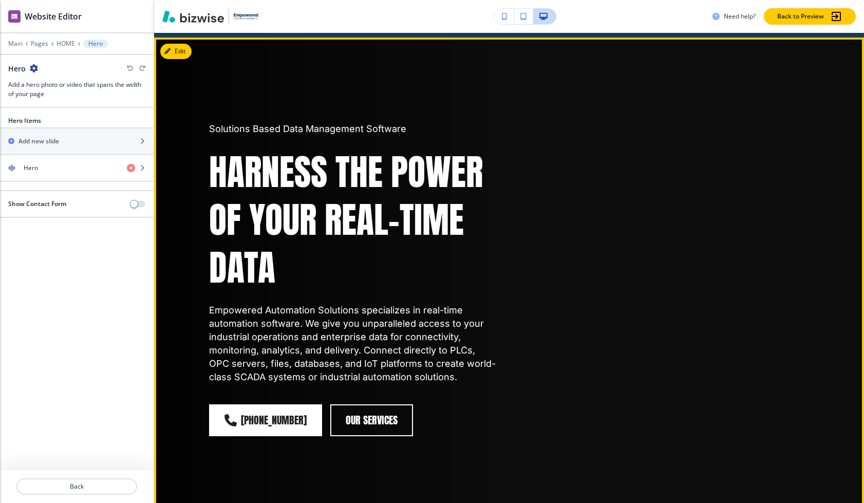
scroll to position [51, 0]
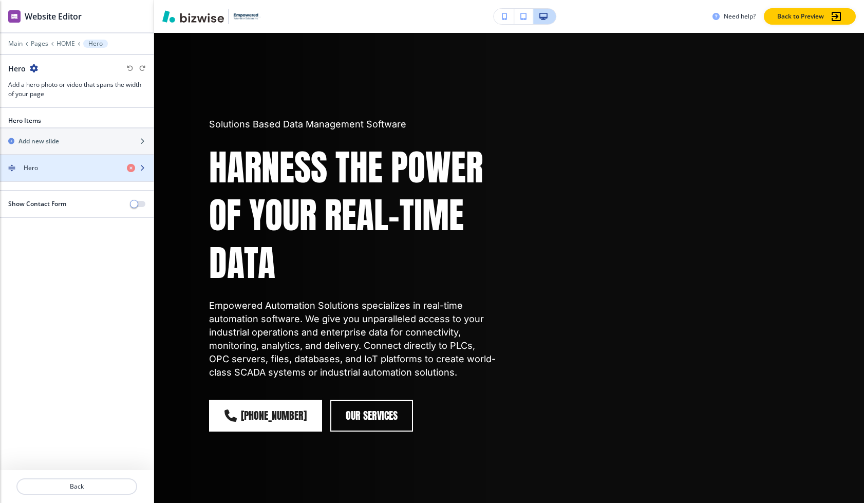
click at [83, 168] on div "Hero" at bounding box center [59, 167] width 119 height 9
click at [99, 172] on div "Hero" at bounding box center [59, 167] width 119 height 9
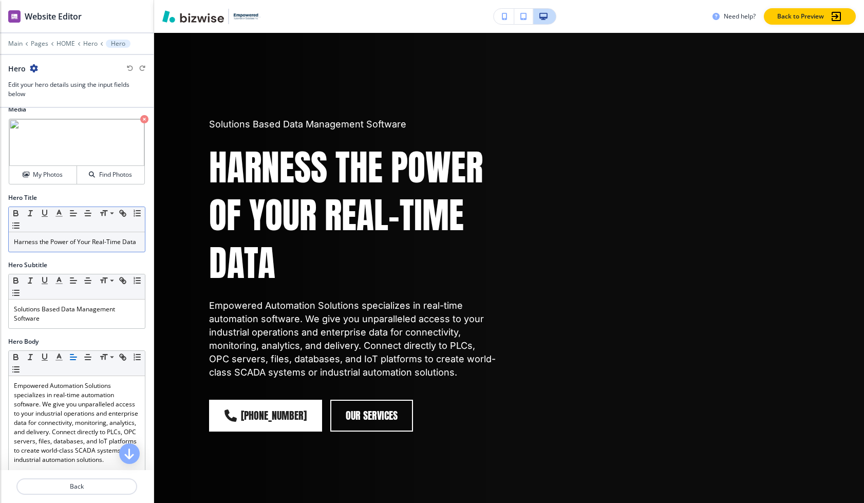
scroll to position [0, 0]
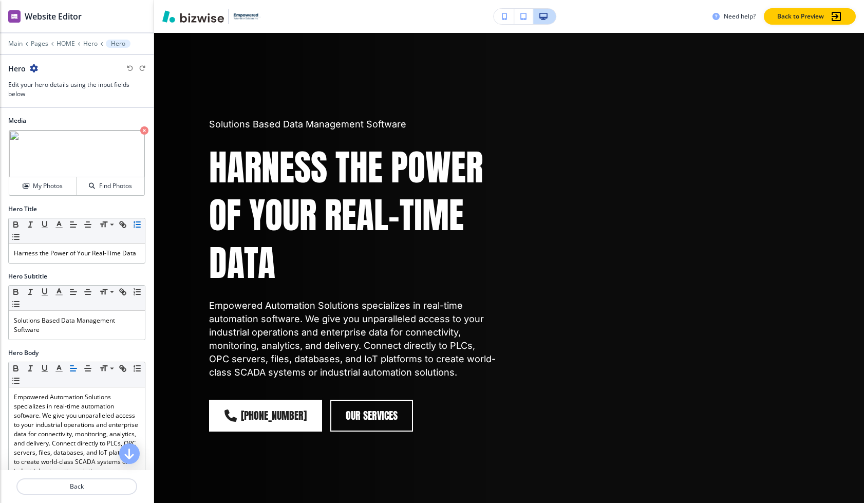
click at [137, 216] on div "Hero Title Small Normal Large Huge Harness the Power of Your Real-Time Data" at bounding box center [76, 233] width 137 height 59
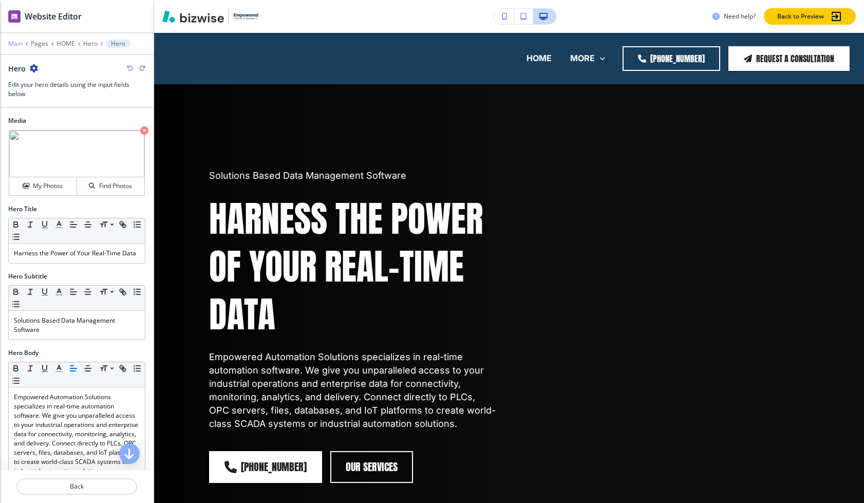
click at [21, 43] on p "Main" at bounding box center [15, 43] width 14 height 7
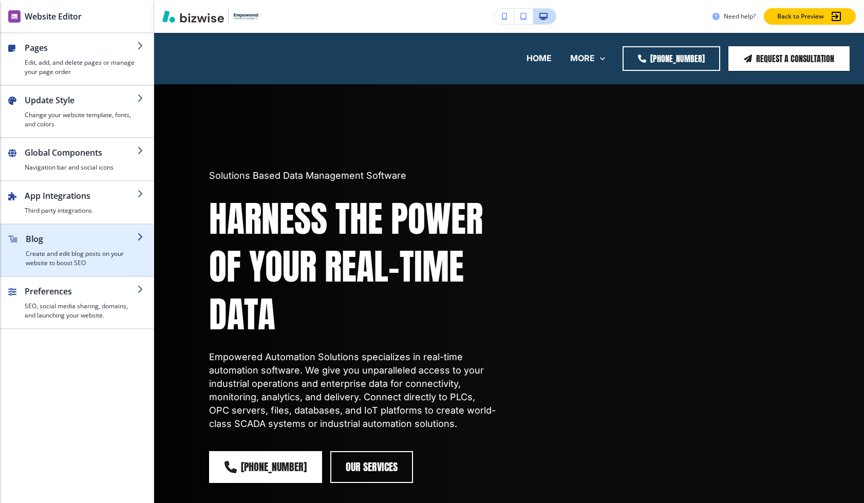
click at [82, 244] on h2 "Blog" at bounding box center [81, 239] width 111 height 12
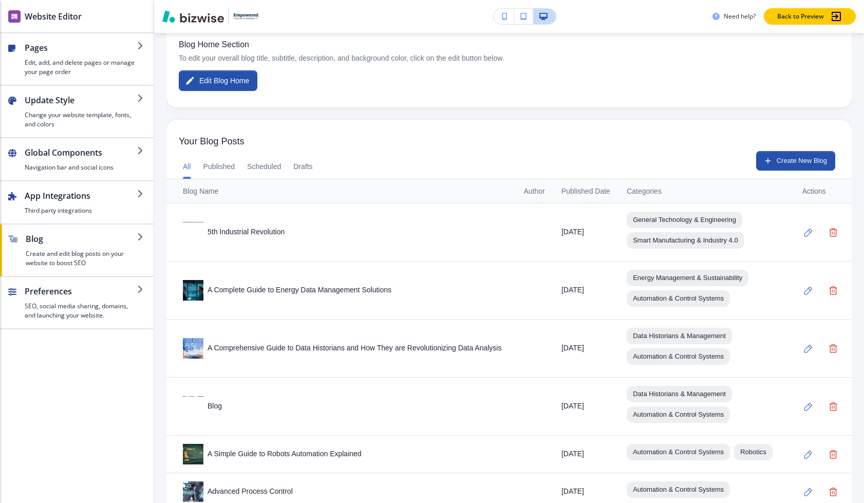
scroll to position [239, 0]
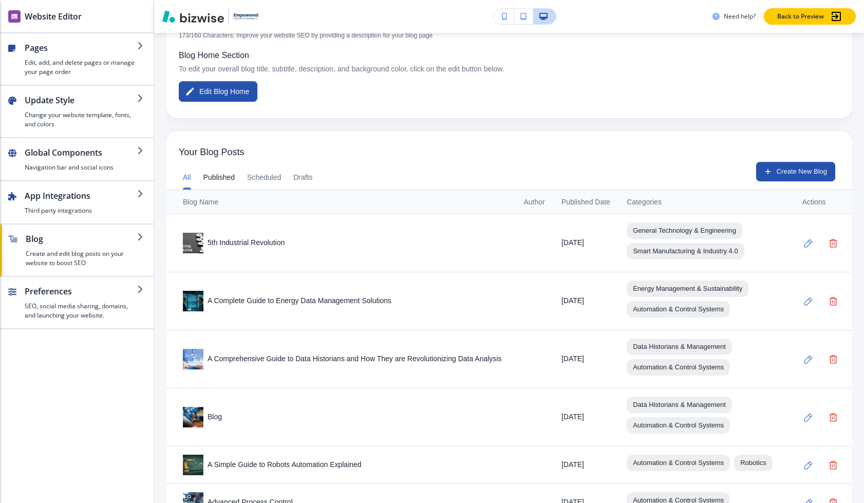
click at [226, 180] on button "Published" at bounding box center [219, 177] width 32 height 25
click at [270, 180] on button "Scheduled" at bounding box center [264, 177] width 34 height 25
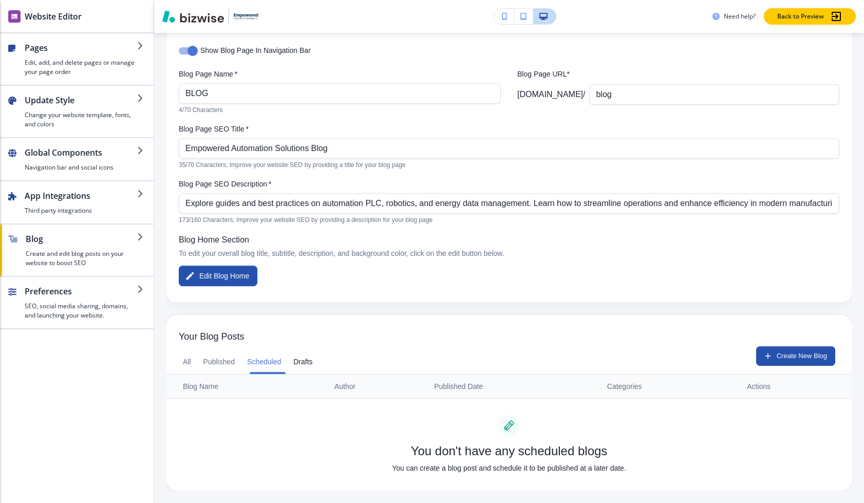
click at [306, 355] on button "Drafts" at bounding box center [302, 361] width 19 height 25
click at [186, 362] on button "All" at bounding box center [187, 361] width 8 height 25
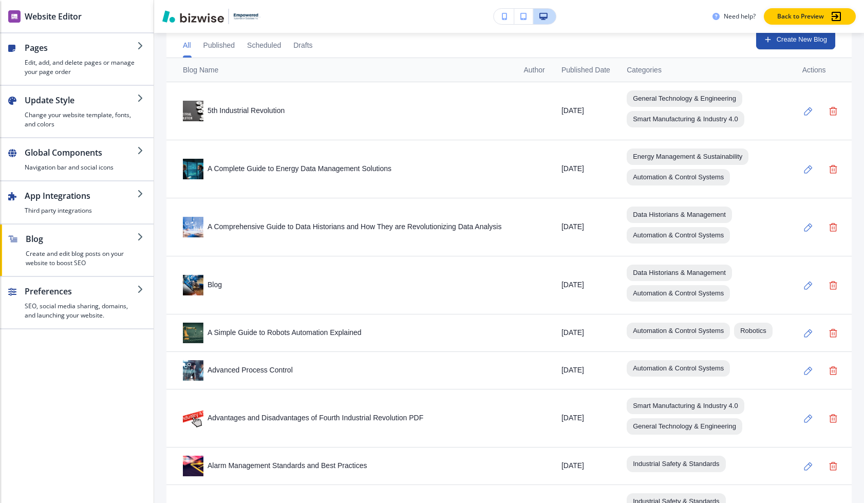
scroll to position [373, 0]
click at [480, 290] on div "Blog" at bounding box center [345, 284] width 325 height 21
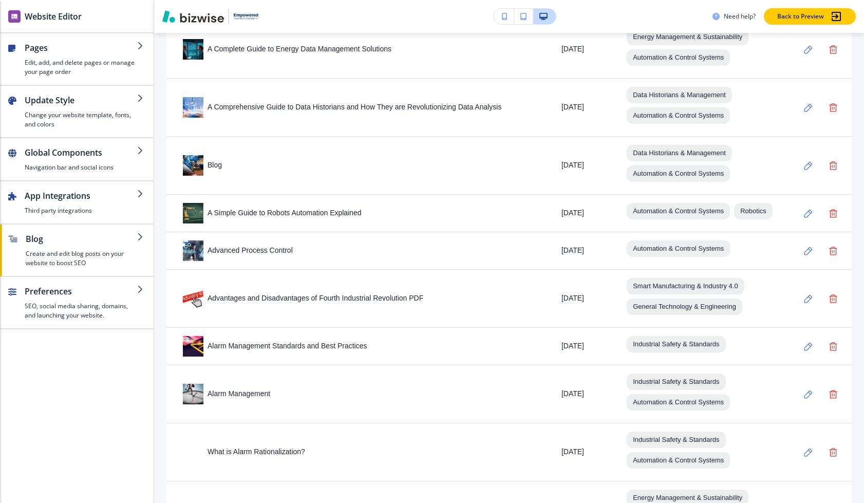
scroll to position [504, 0]
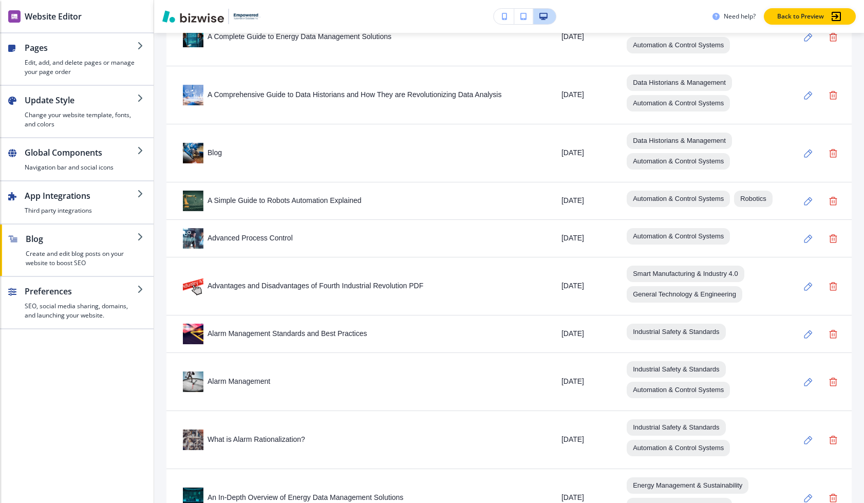
click at [218, 160] on div "Blog" at bounding box center [345, 153] width 325 height 21
click at [202, 158] on img at bounding box center [193, 153] width 21 height 21
click at [806, 156] on icon "button" at bounding box center [808, 153] width 9 height 9
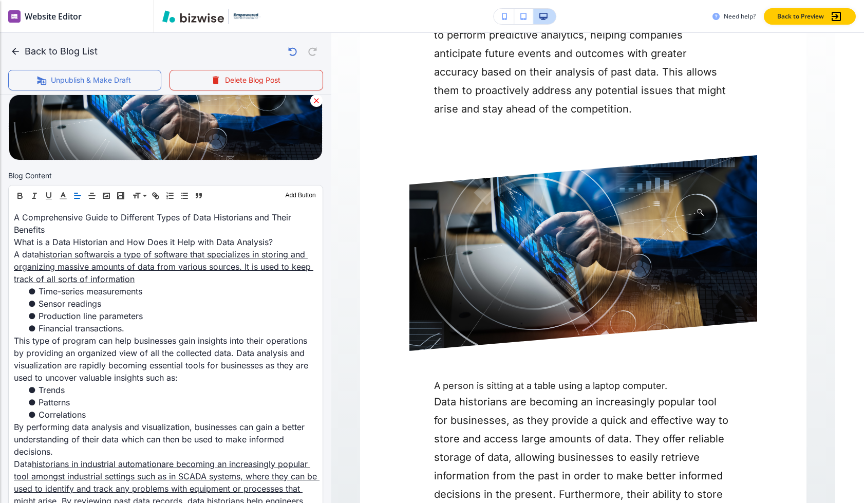
scroll to position [770, 0]
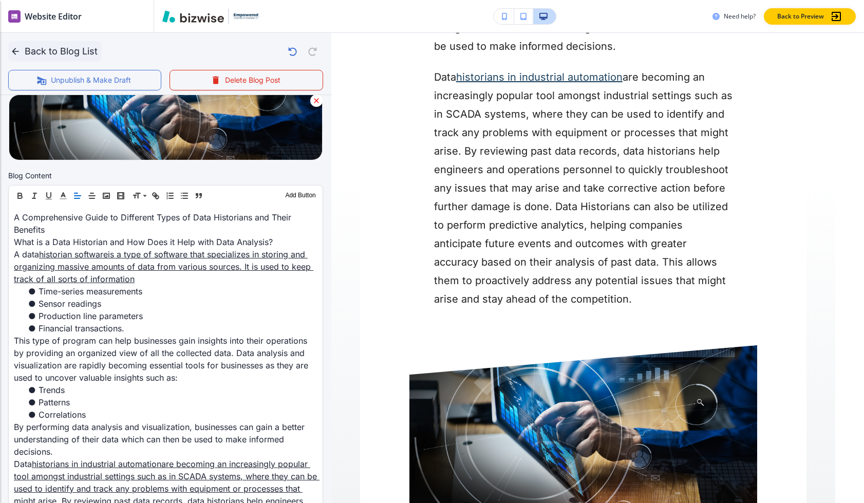
click at [71, 46] on button "Back to Blog List" at bounding box center [55, 51] width 94 height 21
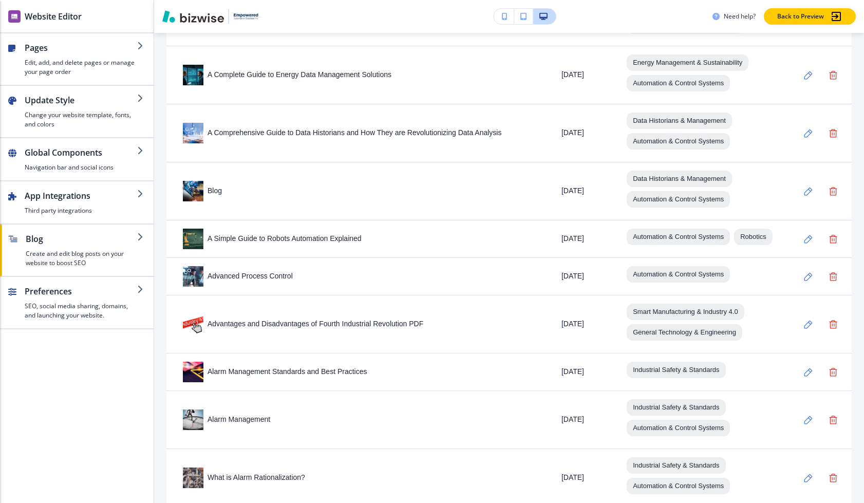
scroll to position [467, 0]
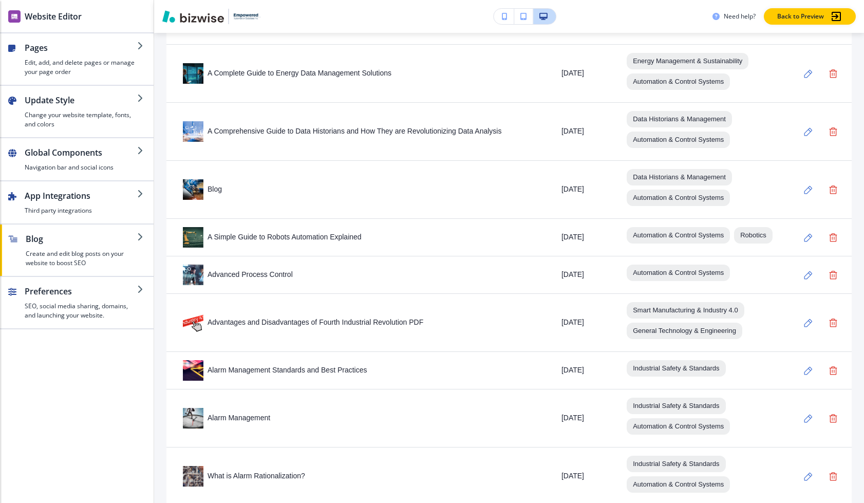
click at [216, 195] on div "Blog" at bounding box center [345, 189] width 325 height 21
click at [211, 196] on div "Blog" at bounding box center [345, 189] width 325 height 21
click at [197, 196] on img at bounding box center [193, 189] width 21 height 21
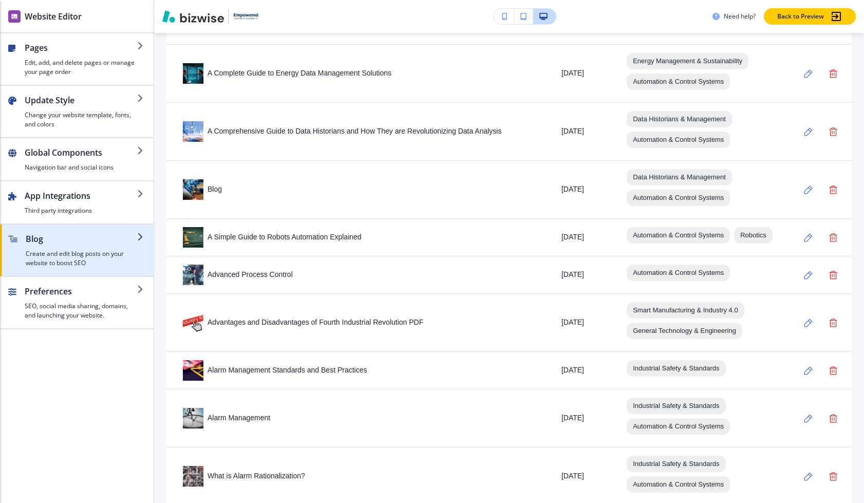
click at [64, 242] on h2 "Blog" at bounding box center [81, 239] width 111 height 12
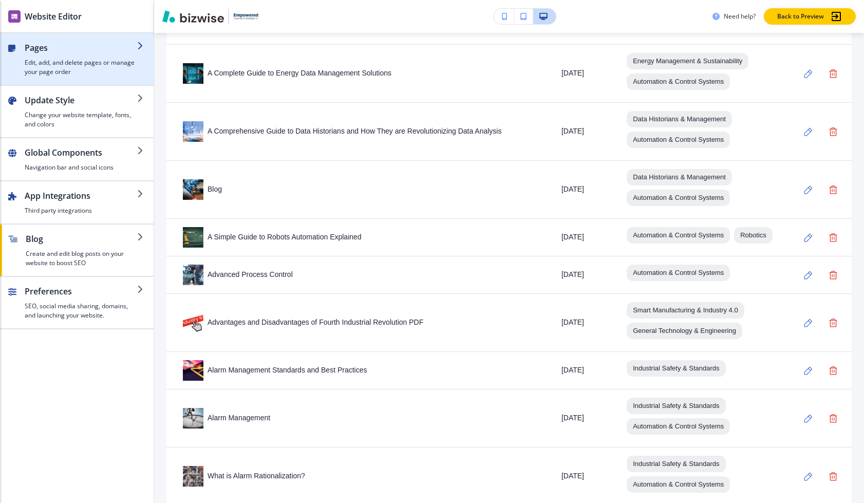
click at [92, 43] on h2 "Pages" at bounding box center [81, 48] width 113 height 12
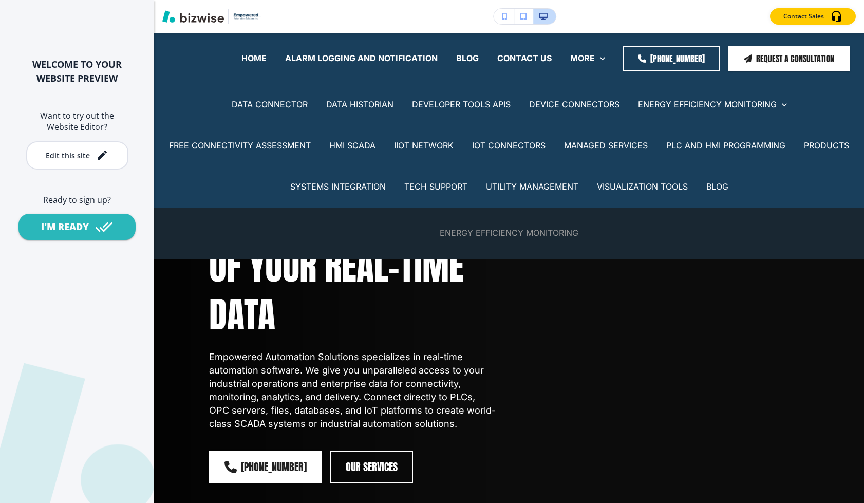
click at [517, 235] on p "ENERGY EFFICIENCY MONITORING" at bounding box center [509, 233] width 139 height 12
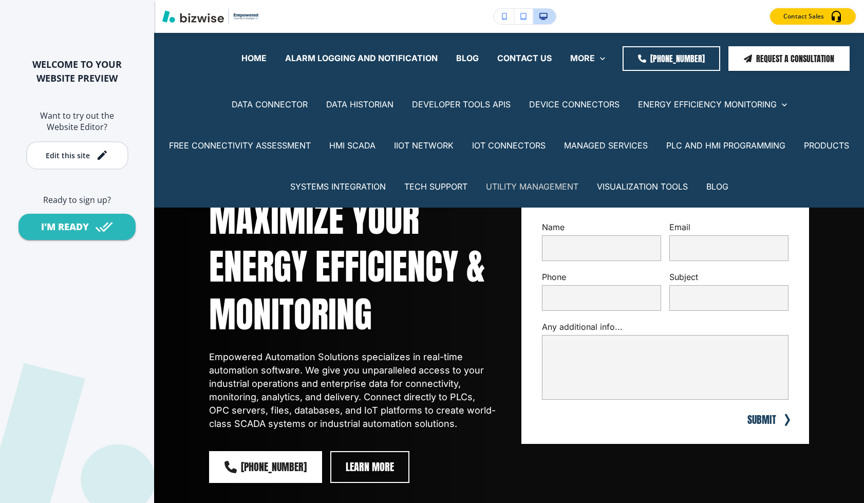
click at [524, 182] on p "UTILITY MANAGEMENT" at bounding box center [532, 187] width 92 height 12
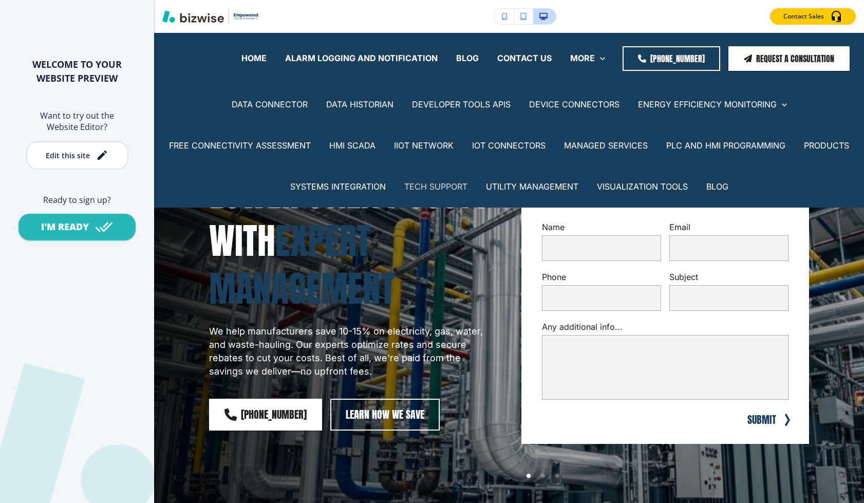
click at [437, 188] on p "TECH SUPPORT" at bounding box center [435, 187] width 63 height 12
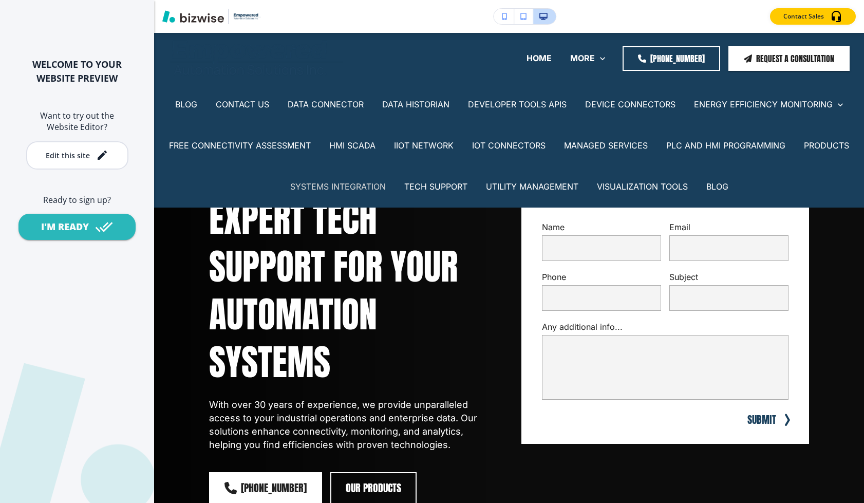
click at [367, 184] on p "SYSTEMS INTEGRATION" at bounding box center [338, 187] width 96 height 12
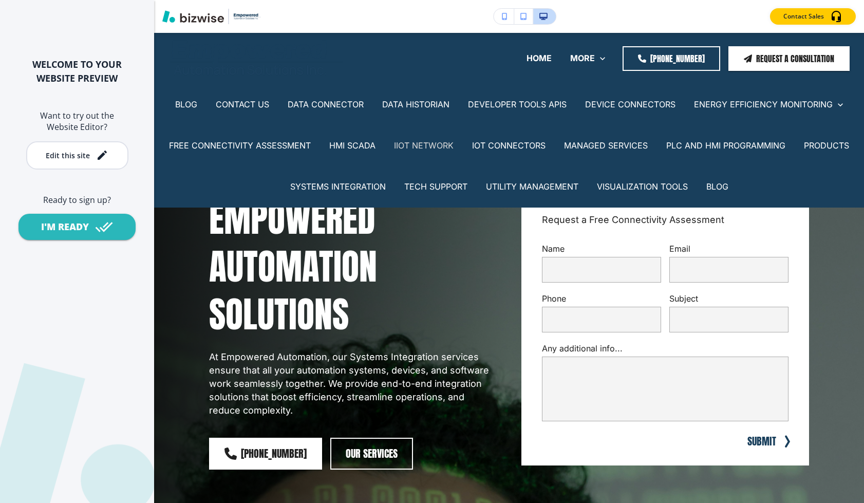
click at [422, 144] on p "IIOT NETWORK" at bounding box center [424, 146] width 60 height 12
click at [518, 144] on p "IOT CONNECTORS" at bounding box center [508, 146] width 73 height 12
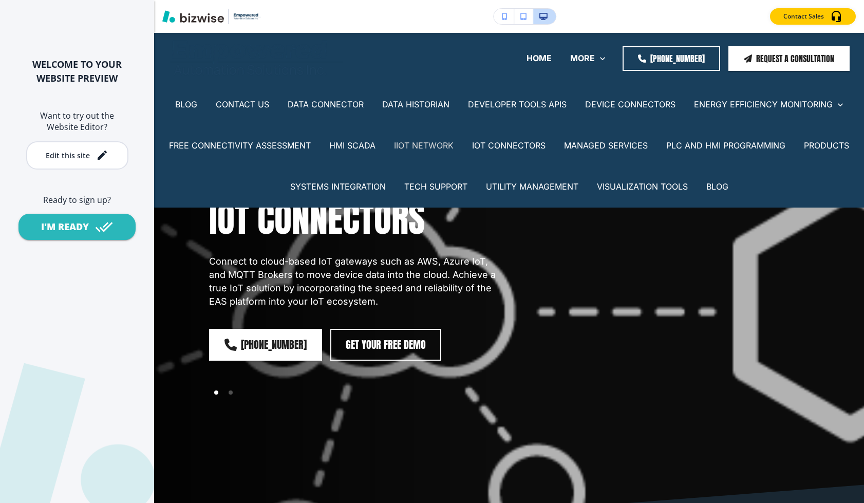
click at [444, 144] on p "IIOT NETWORK" at bounding box center [424, 146] width 60 height 12
click at [342, 146] on p "HMI SCADA" at bounding box center [352, 146] width 46 height 12
click at [280, 147] on p "FREE CONNECTIVITY ASSESSMENT" at bounding box center [240, 146] width 142 height 12
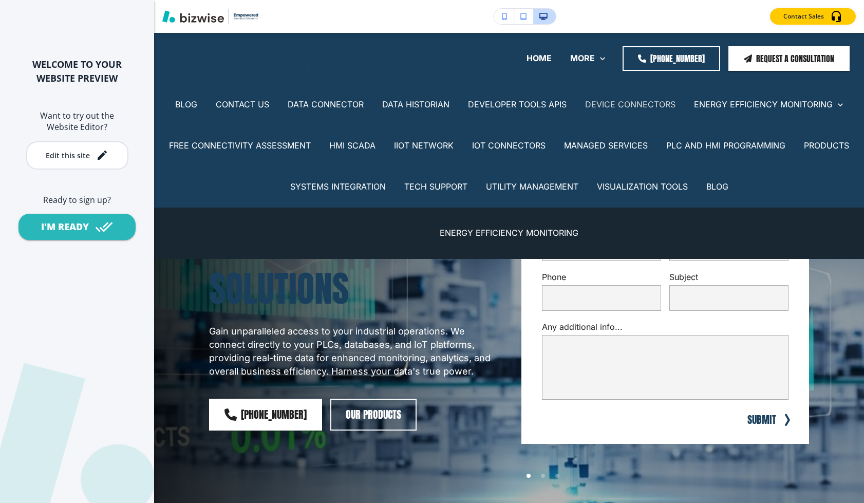
click at [652, 104] on p "DEVICE CONNECTORS" at bounding box center [630, 105] width 90 height 12
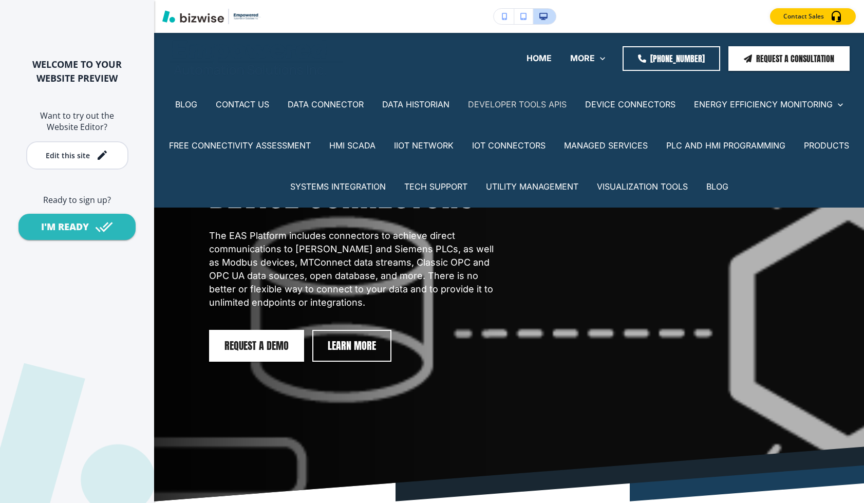
click at [533, 105] on p "DEVELOPER TOOLS APIS" at bounding box center [517, 105] width 99 height 12
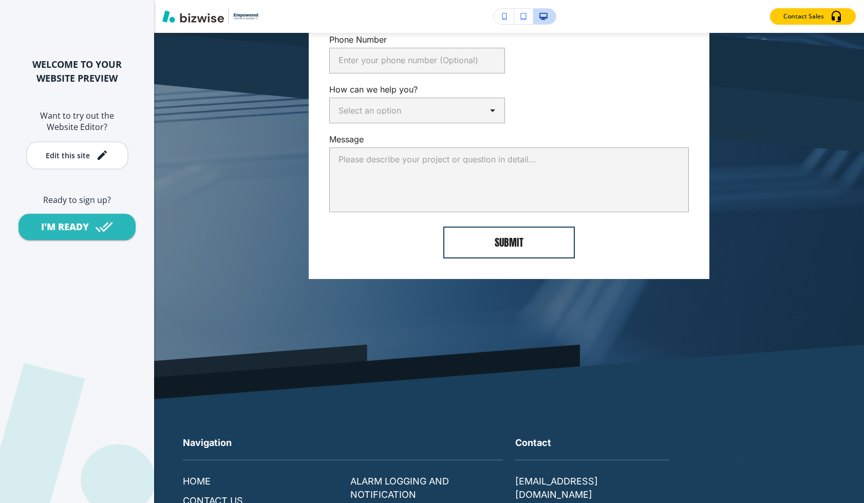
scroll to position [5228, 0]
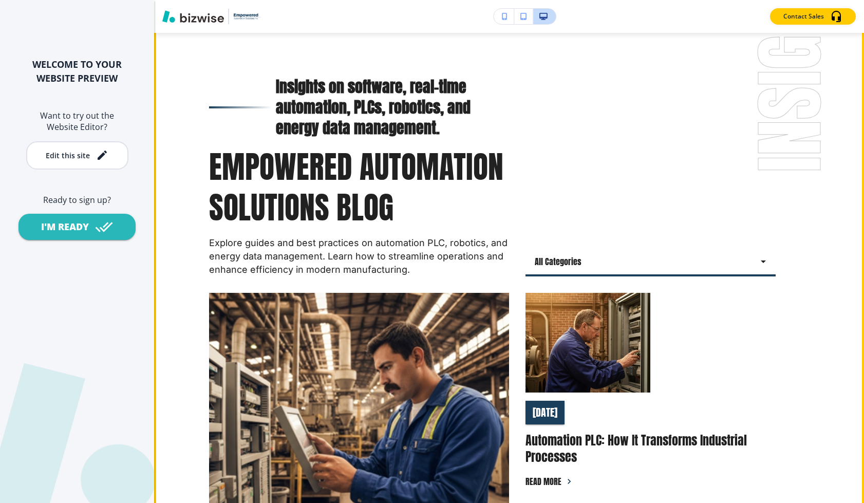
scroll to position [74, 0]
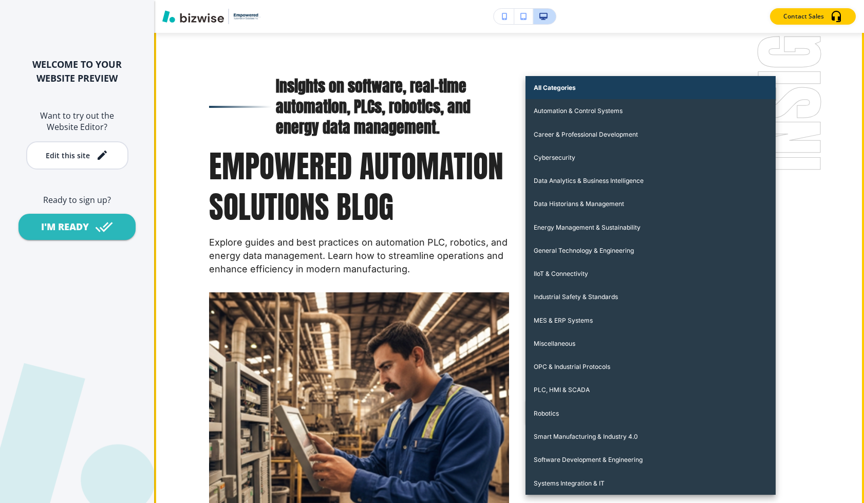
click at [566, 0] on body "WELCOME TO YOUR WEBSITE PREVIEW Want to try out the Website Editor? Edit this s…" at bounding box center [432, 0] width 864 height 0
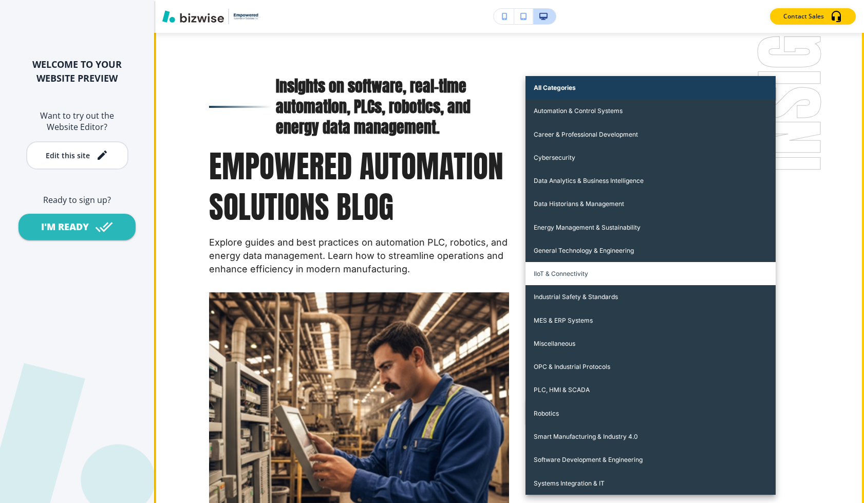
click at [578, 276] on li "IIoT & Connectivity" at bounding box center [651, 273] width 250 height 23
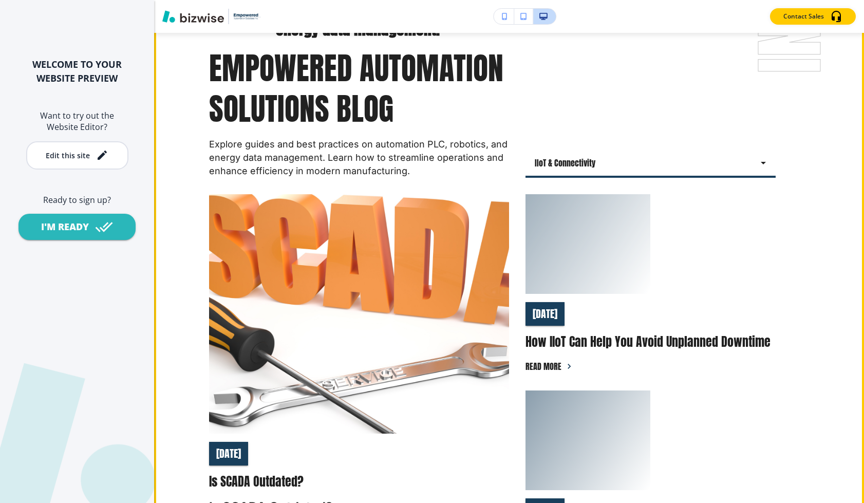
scroll to position [94, 0]
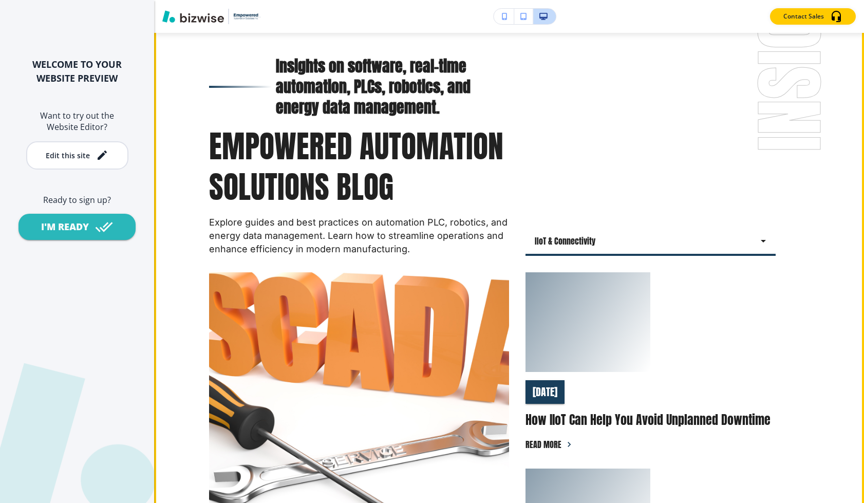
click at [626, 0] on body "WELCOME TO YOUR WEBSITE PREVIEW Want to try out the Website Editor? Edit this s…" at bounding box center [432, 0] width 864 height 0
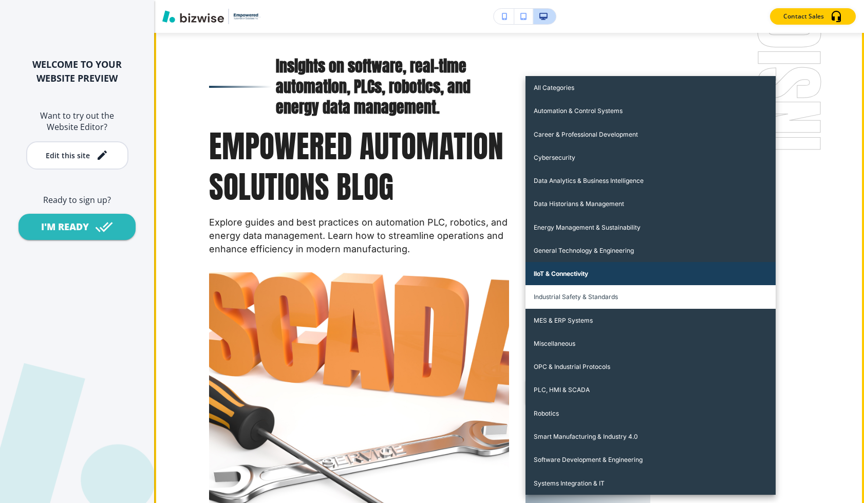
click at [605, 298] on li "Industrial Safety & Standards" at bounding box center [651, 296] width 250 height 23
type input "h6o1kmfk9dnvb87q6q79jryt"
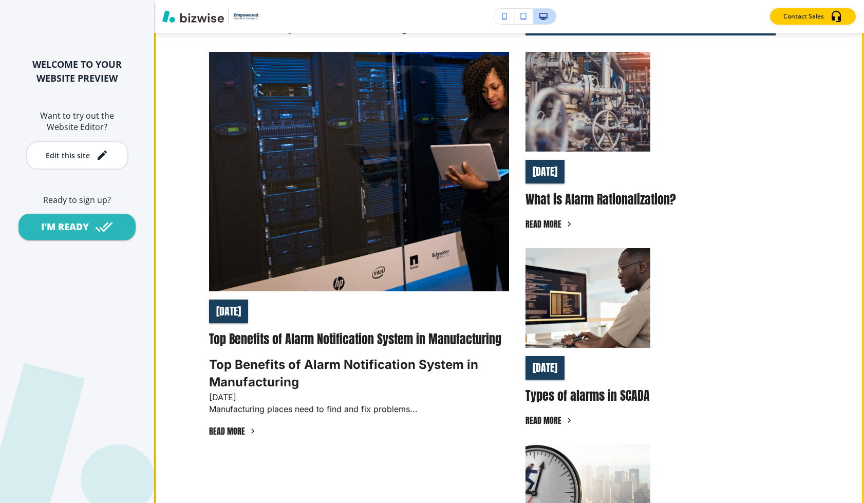
scroll to position [153, 0]
